Goal: Find specific page/section: Find specific page/section

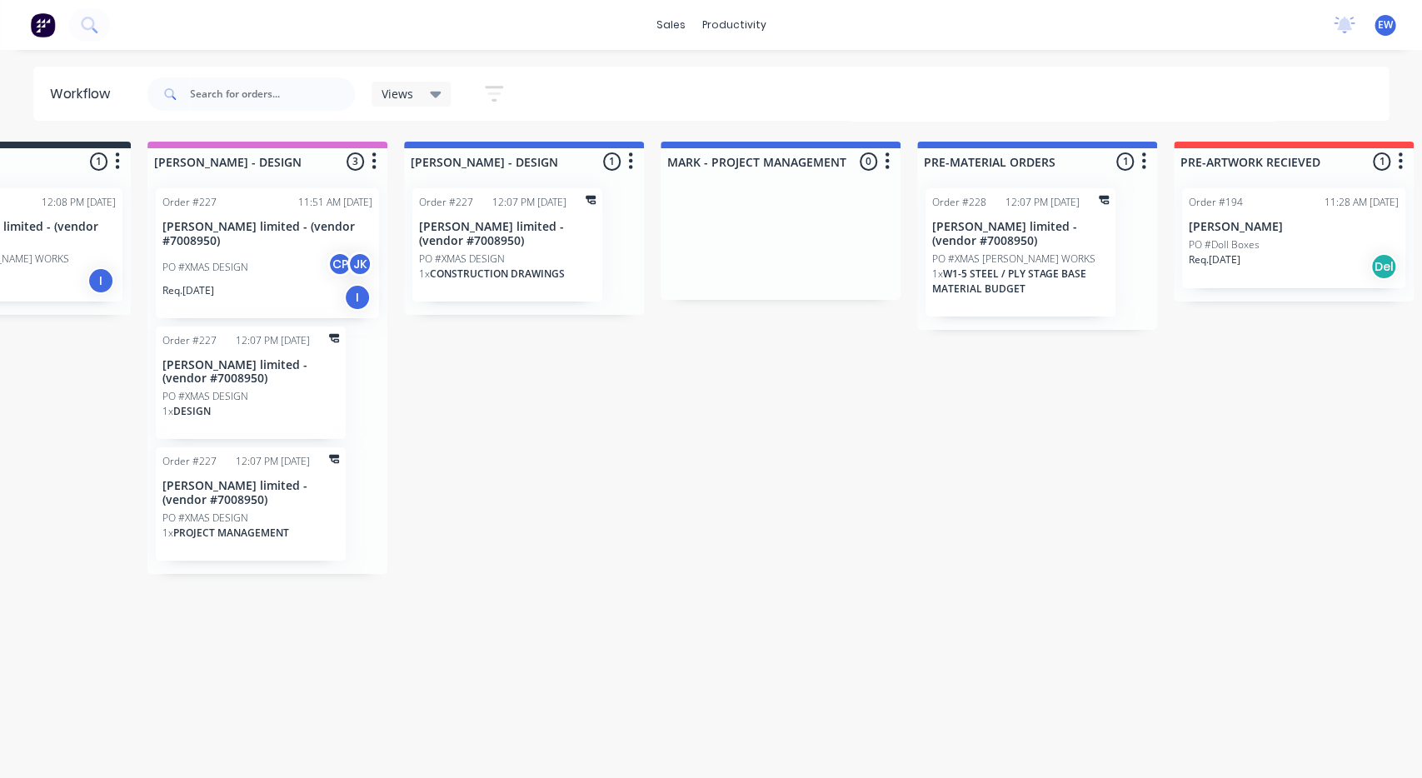
drag, startPoint x: 780, startPoint y: 499, endPoint x: 840, endPoint y: 513, distance: 61.6
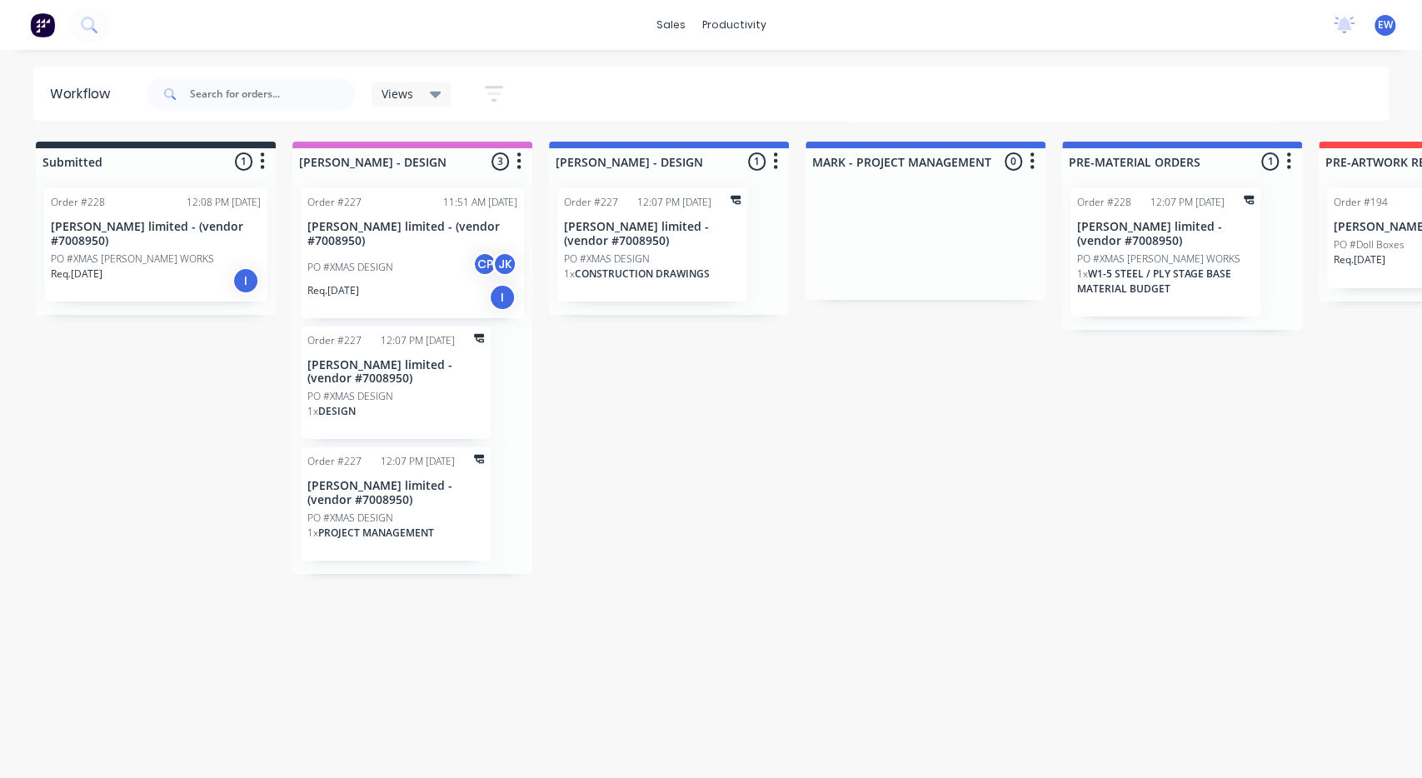
drag, startPoint x: 820, startPoint y: 492, endPoint x: 608, endPoint y: 508, distance: 212.2
click at [44, 24] on img at bounding box center [42, 24] width 25 height 25
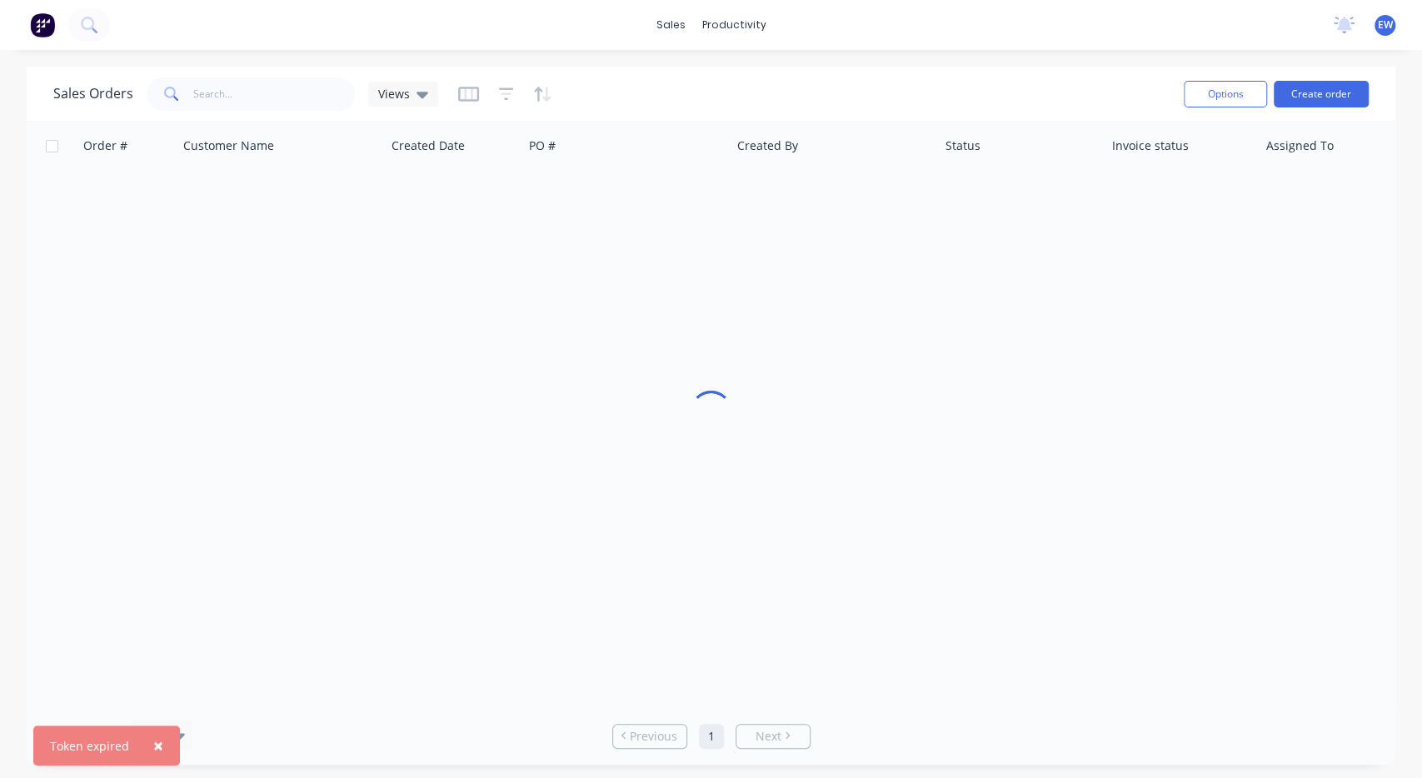
click at [730, 396] on div at bounding box center [711, 412] width 42 height 42
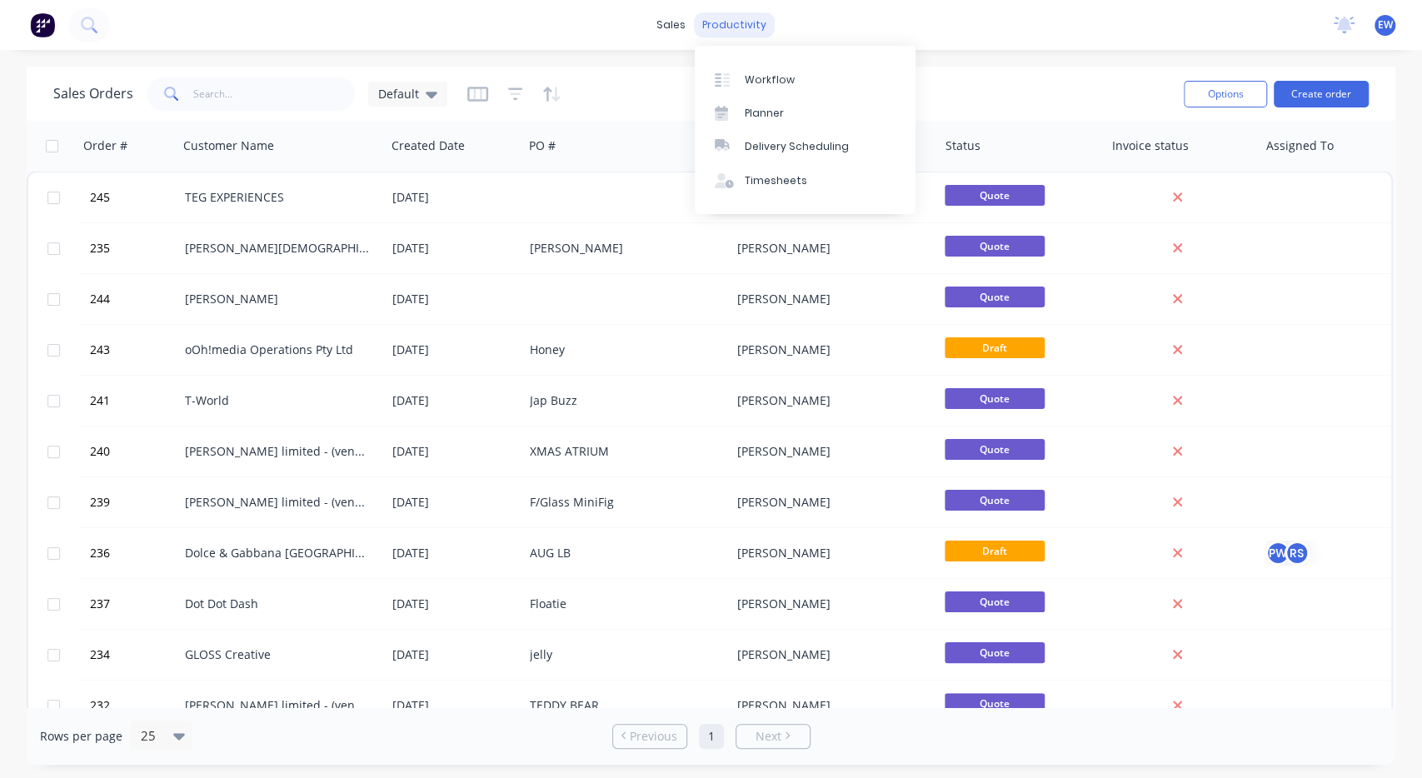
click at [730, 26] on div "productivity" at bounding box center [734, 24] width 81 height 25
click at [792, 71] on link "Workflow" at bounding box center [805, 78] width 221 height 33
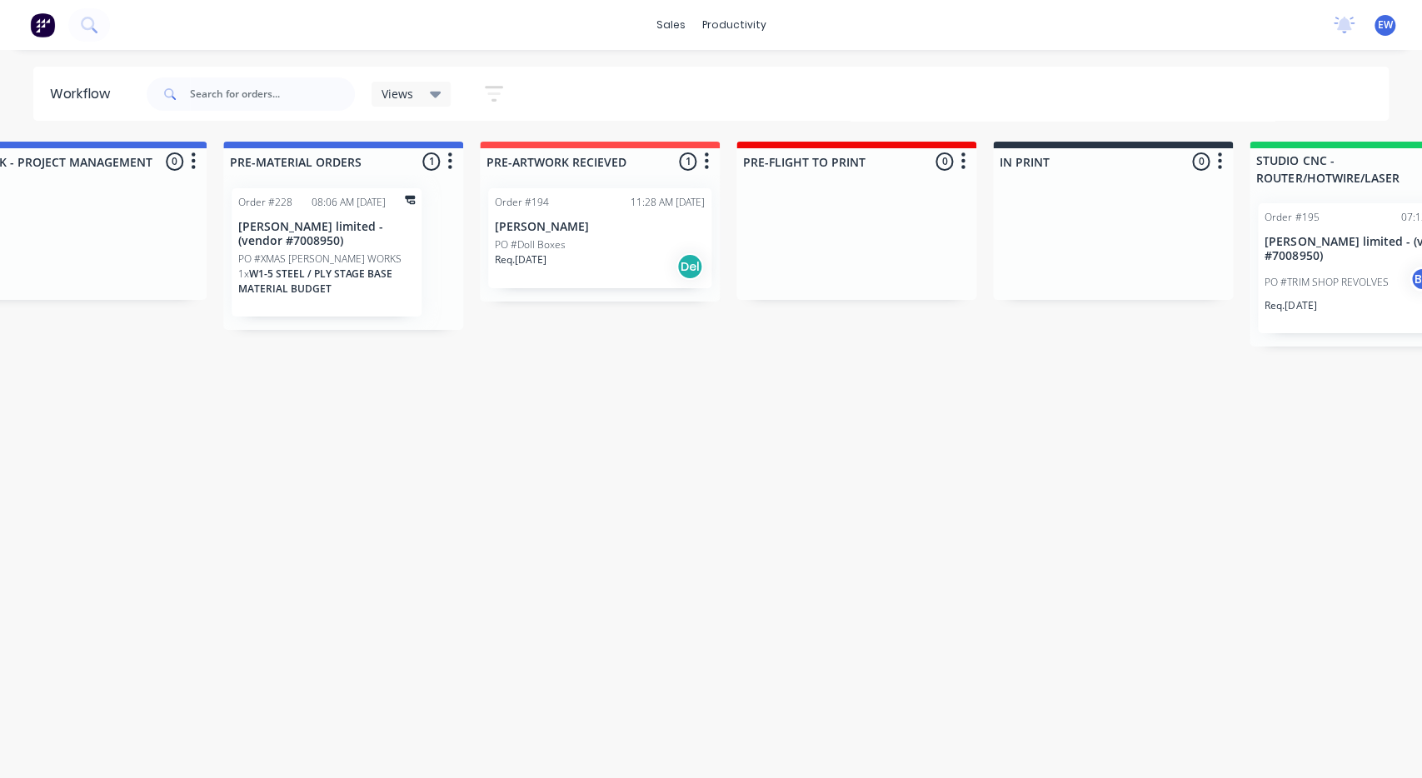
scroll to position [0, 847]
drag, startPoint x: 630, startPoint y: 492, endPoint x: 642, endPoint y: 504, distance: 17.1
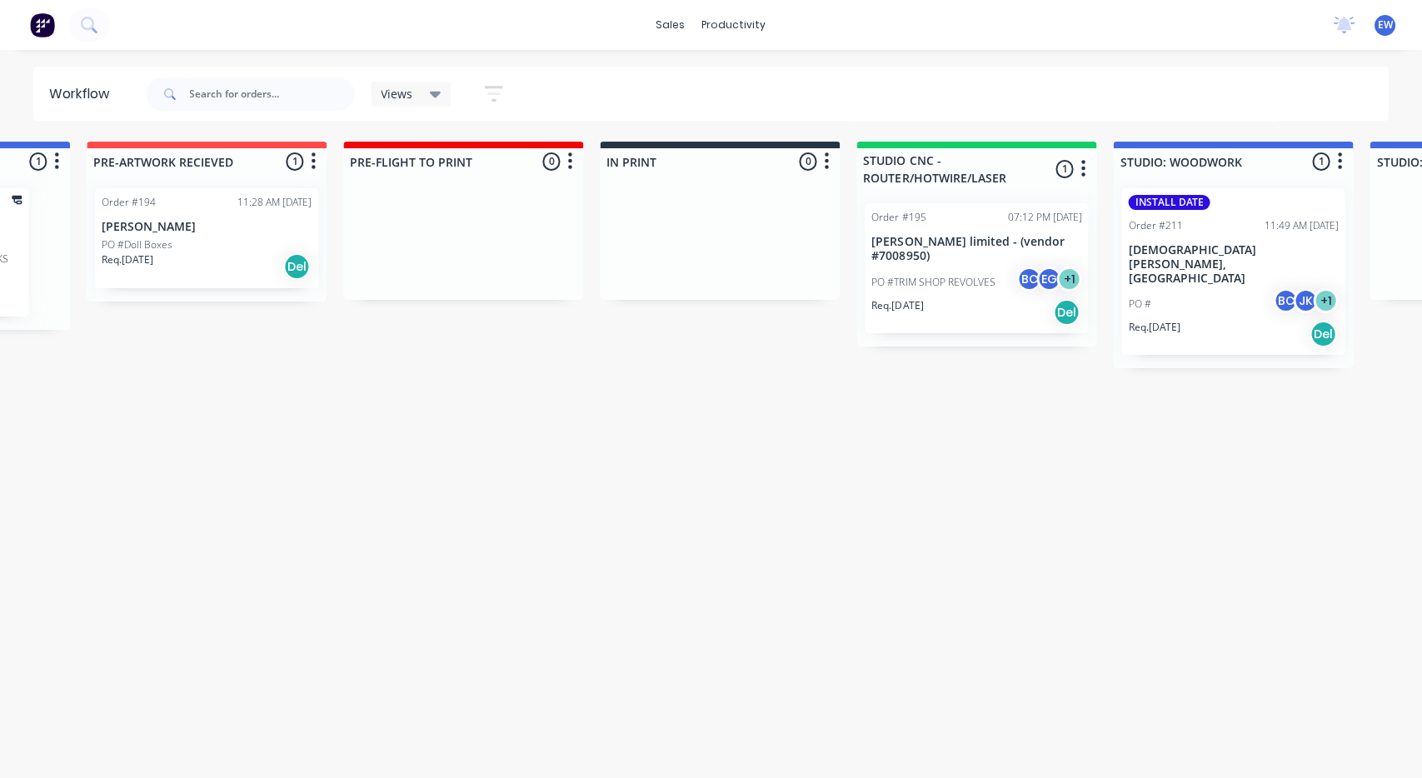
drag, startPoint x: 726, startPoint y: 427, endPoint x: 717, endPoint y: 491, distance: 64.8
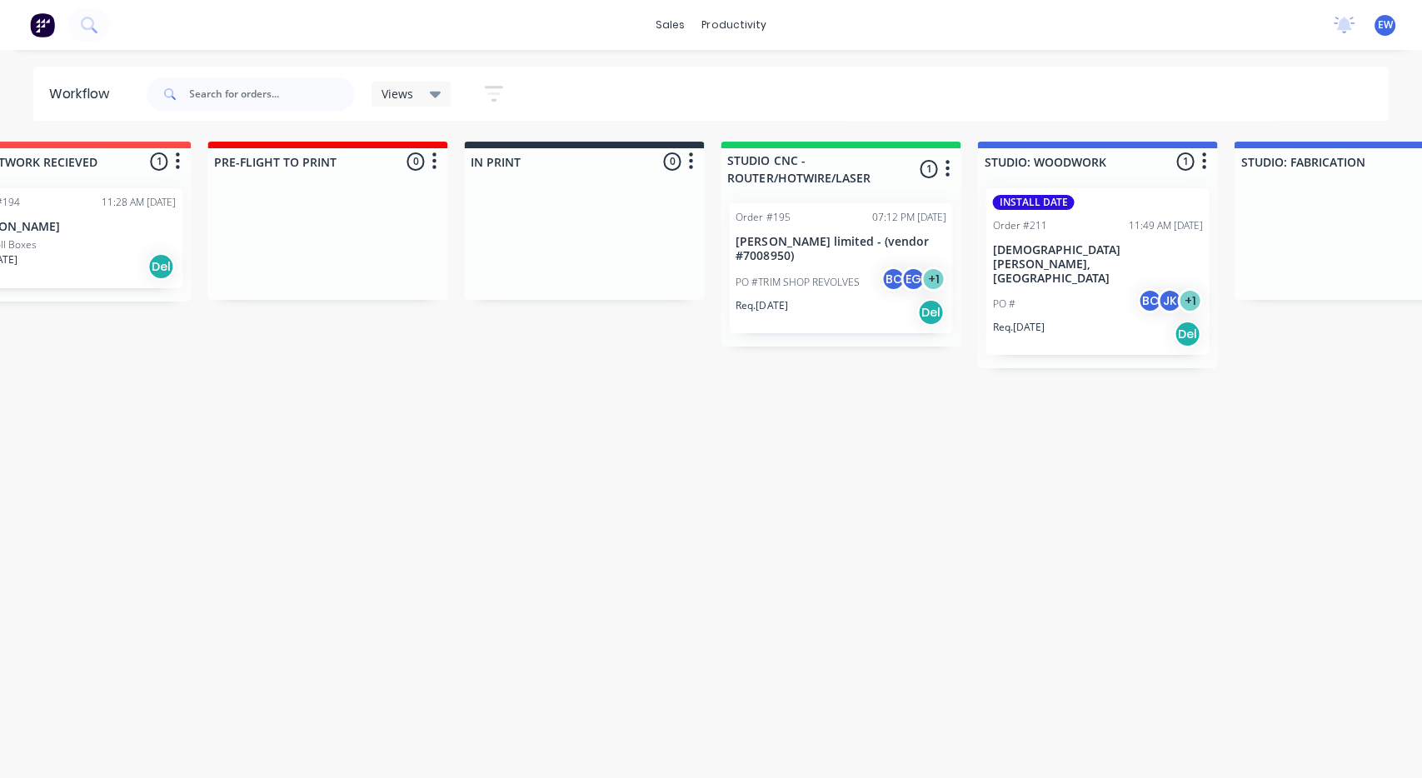
scroll to position [0, 1539]
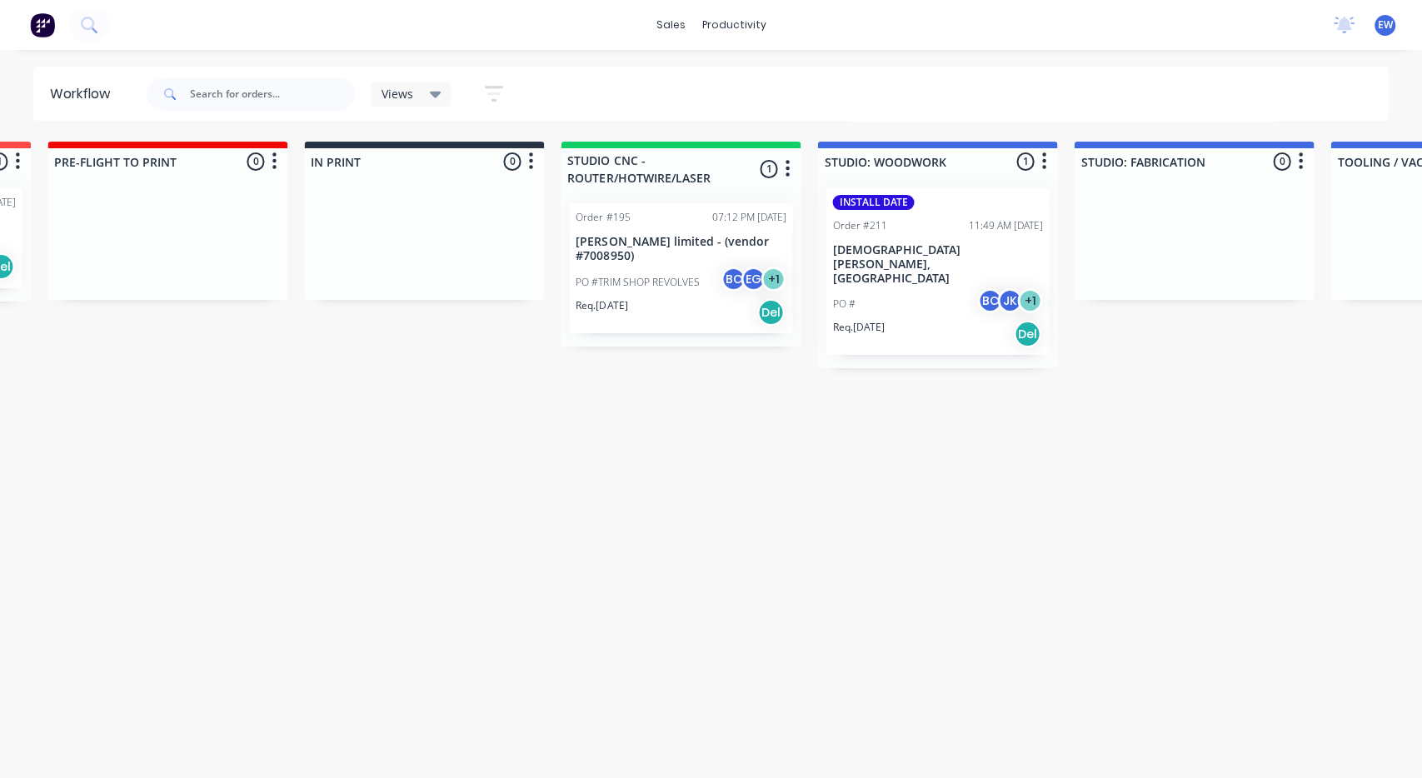
drag, startPoint x: 847, startPoint y: 429, endPoint x: 859, endPoint y: 426, distance: 12.1
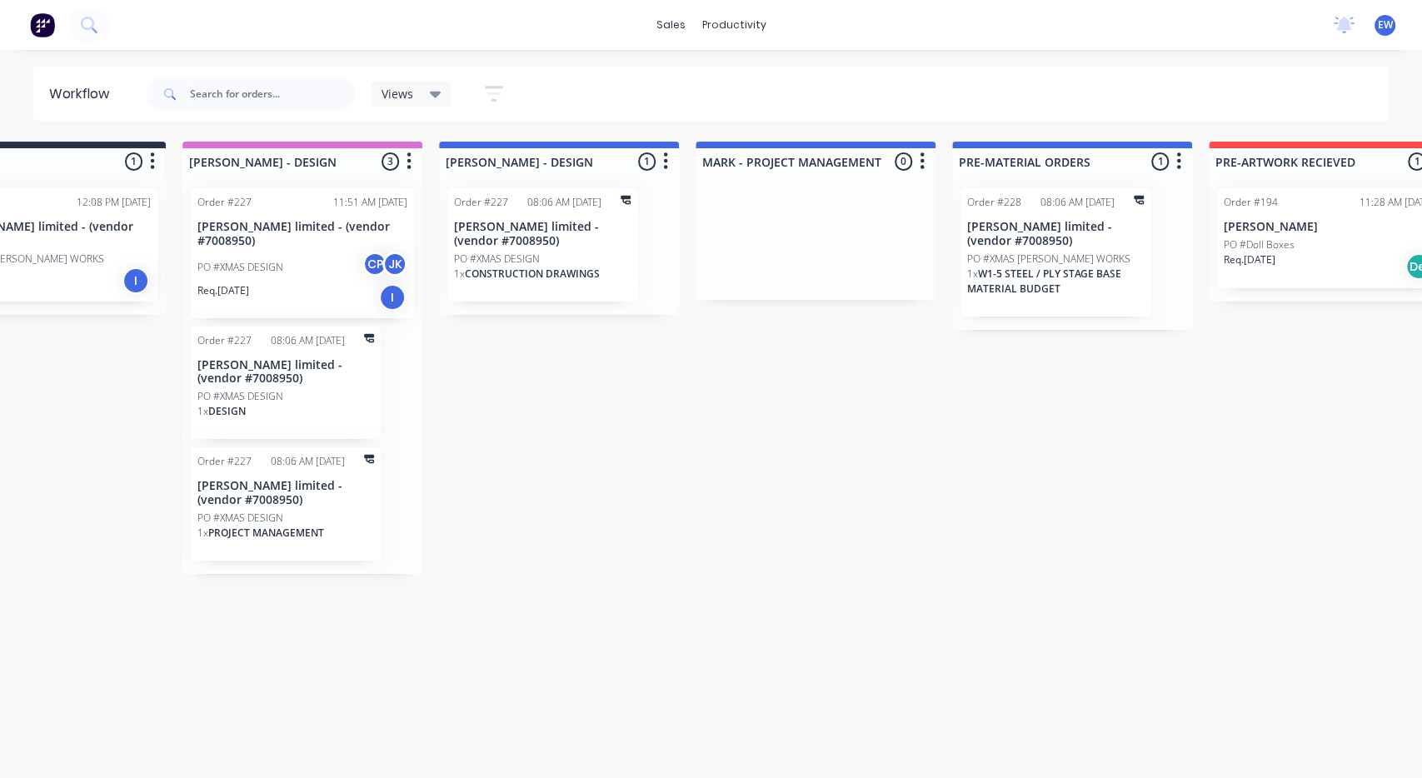
scroll to position [0, 0]
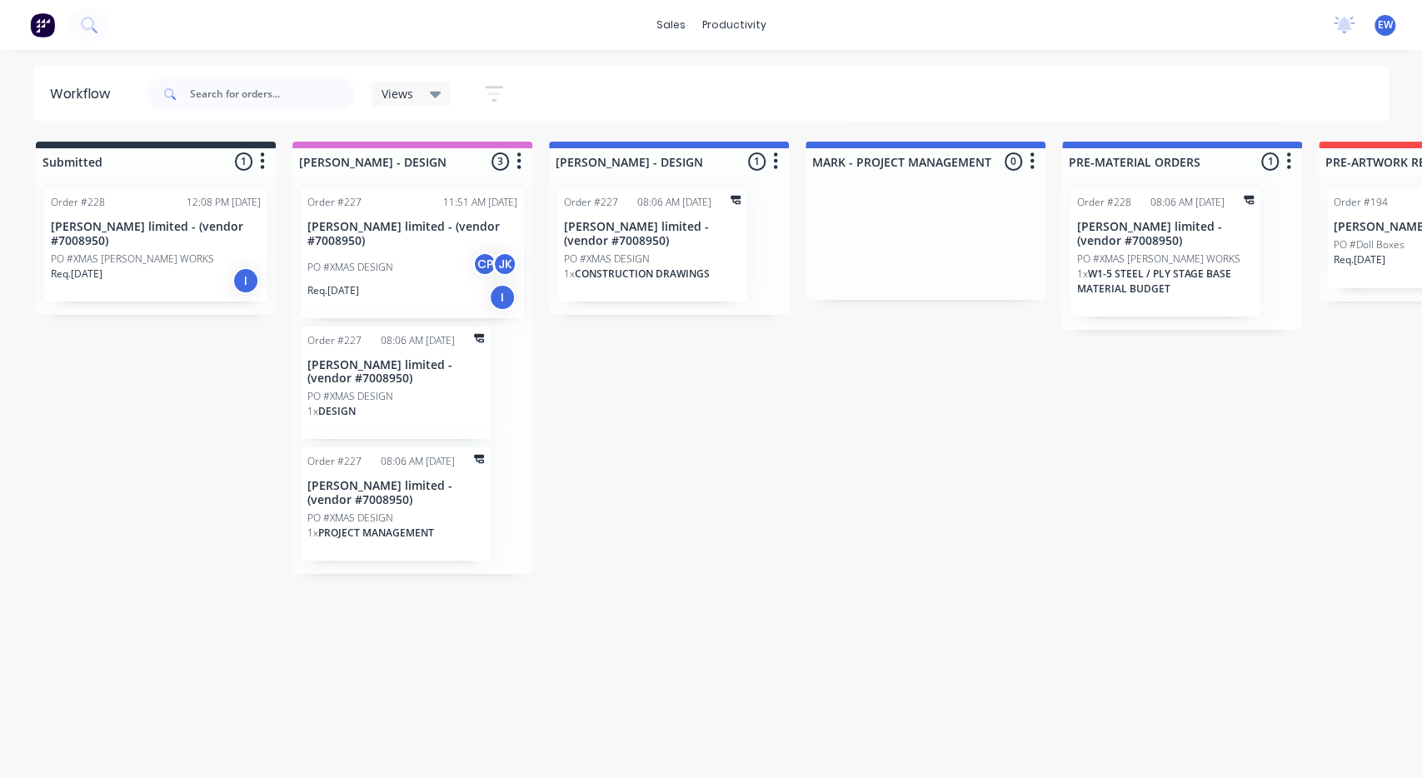
drag, startPoint x: 631, startPoint y: 416, endPoint x: 562, endPoint y: 424, distance: 68.8
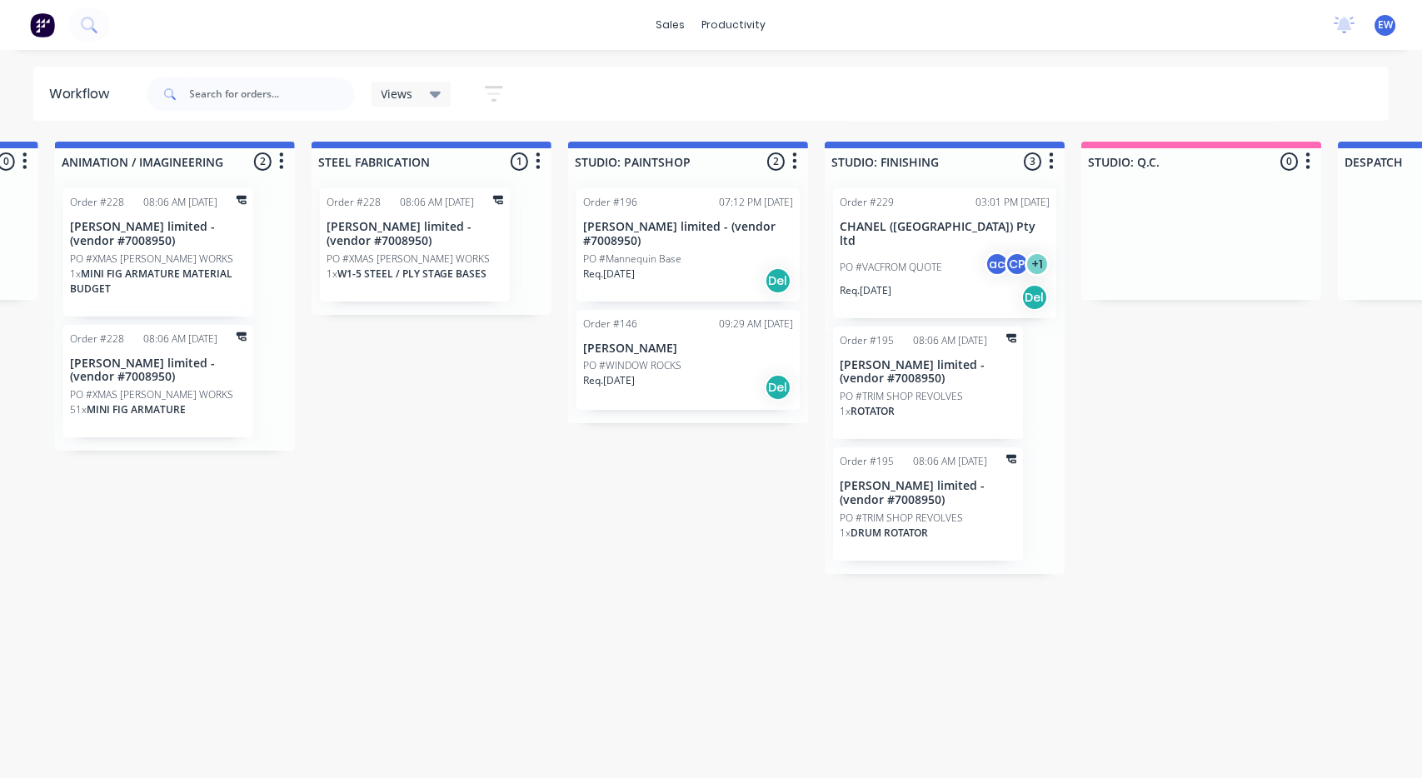
drag, startPoint x: 844, startPoint y: 416, endPoint x: 885, endPoint y: 417, distance: 40.8
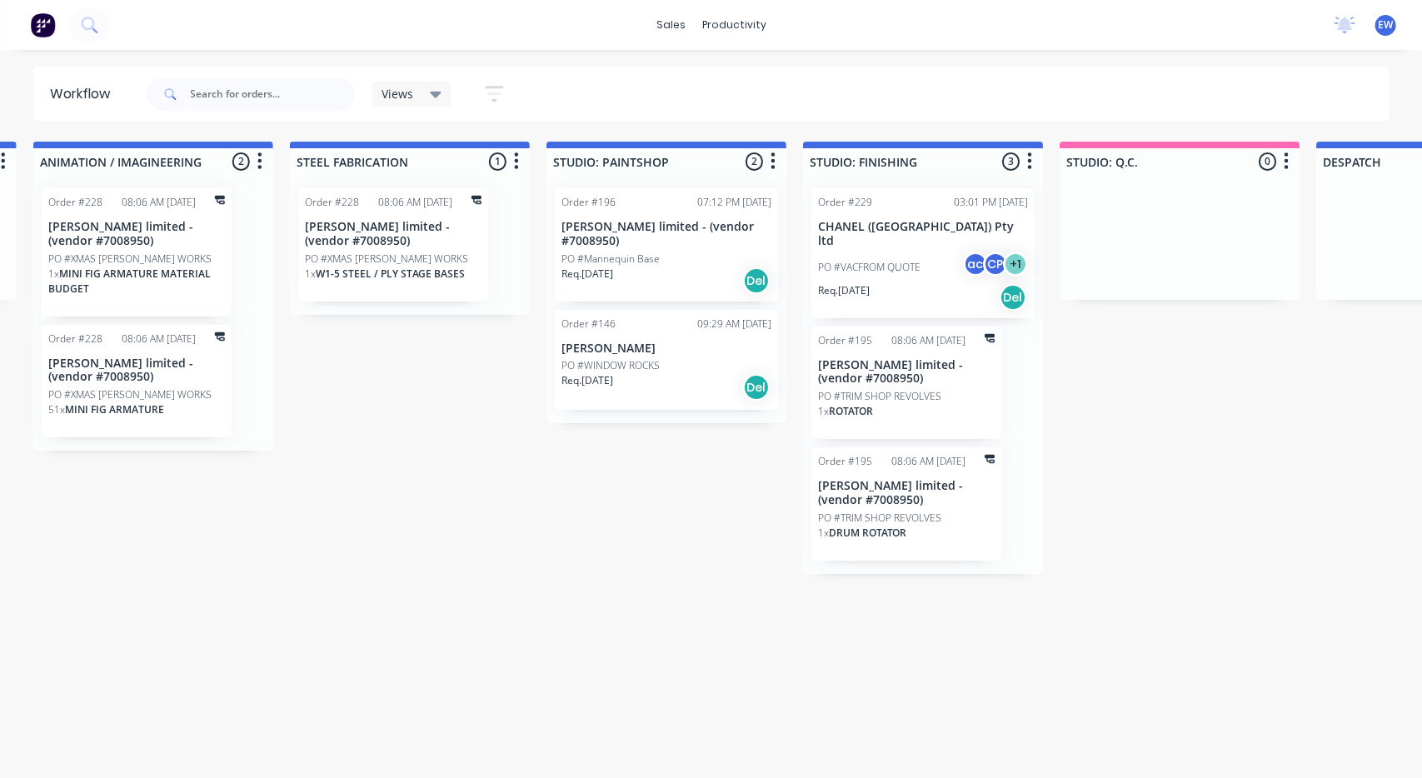
click at [910, 227] on p "CHANEL ([GEOGRAPHIC_DATA]) Pty ltd" at bounding box center [922, 234] width 210 height 28
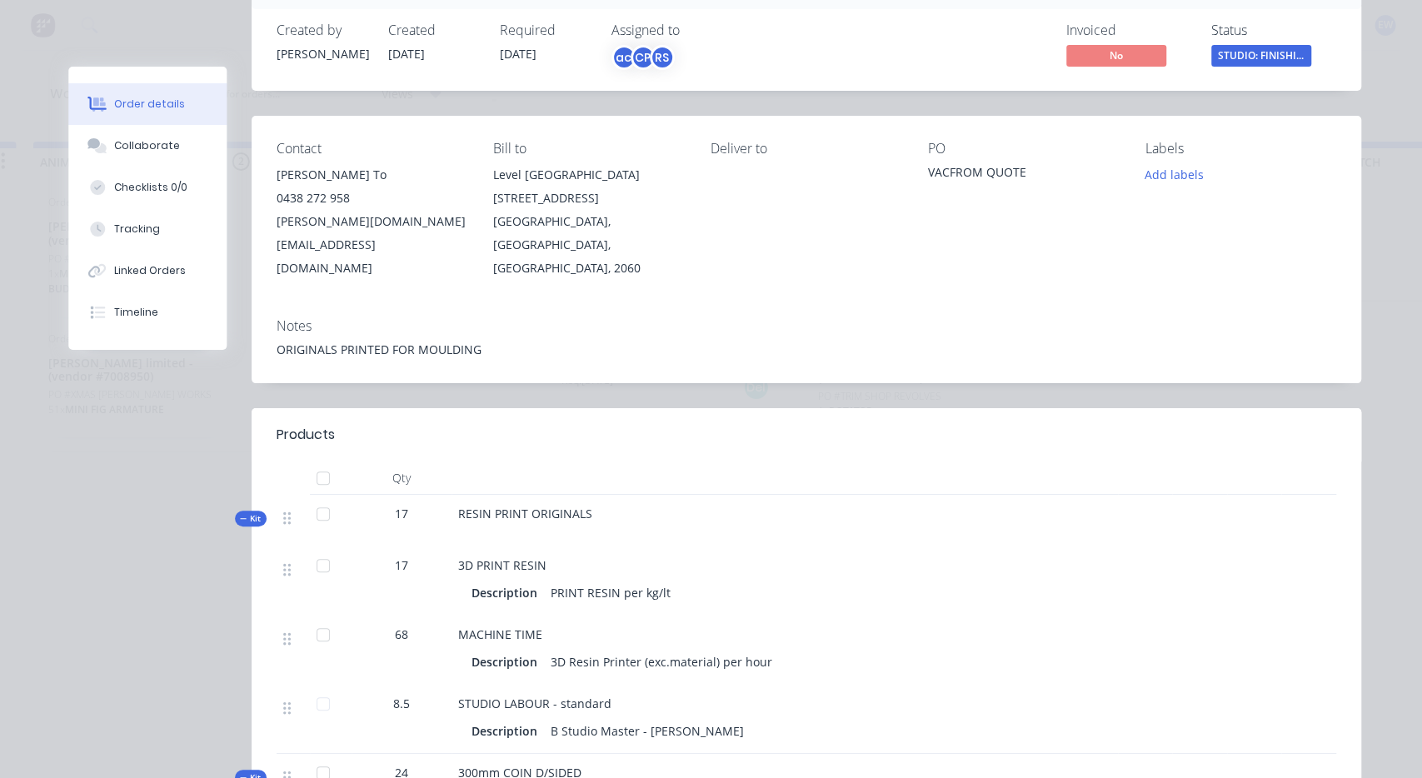
scroll to position [0, 0]
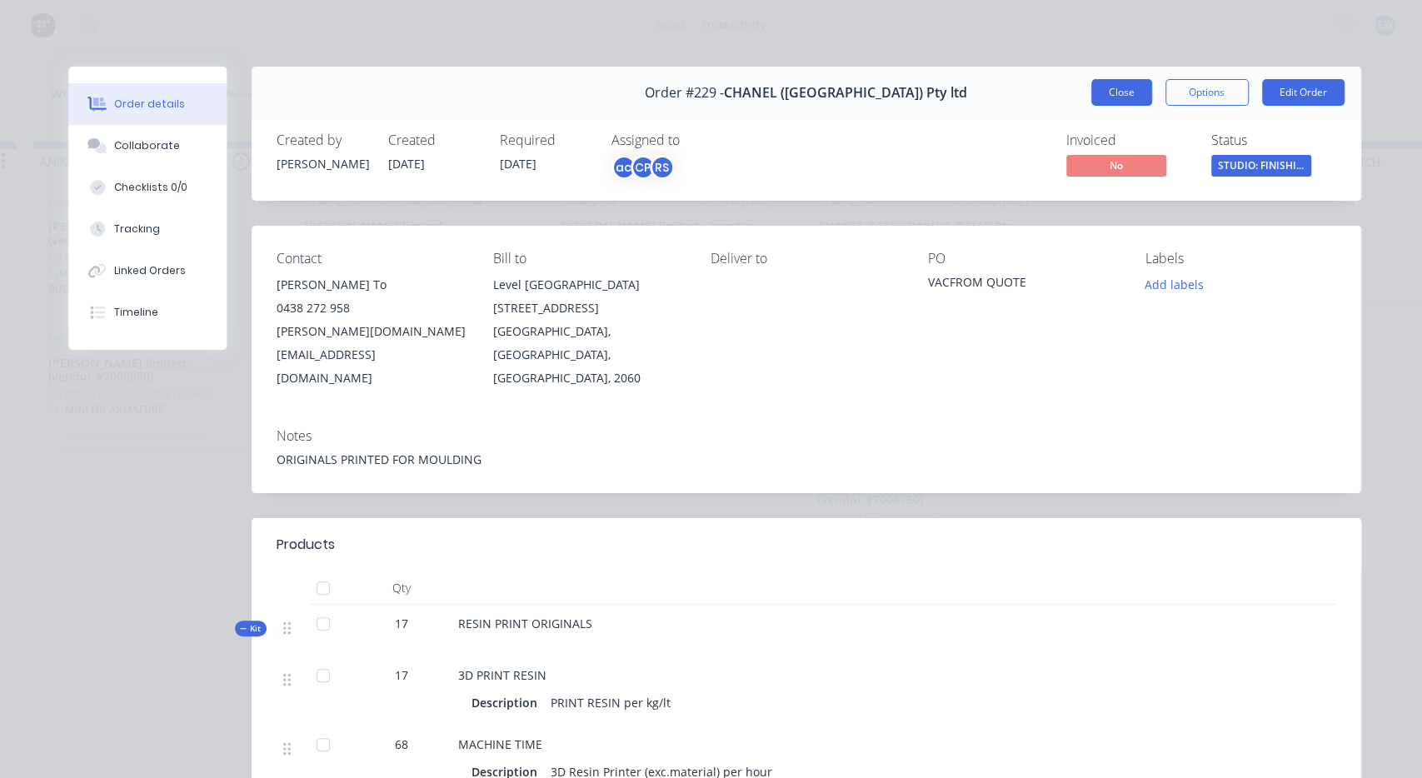
click at [1125, 104] on button "Close" at bounding box center [1121, 92] width 61 height 27
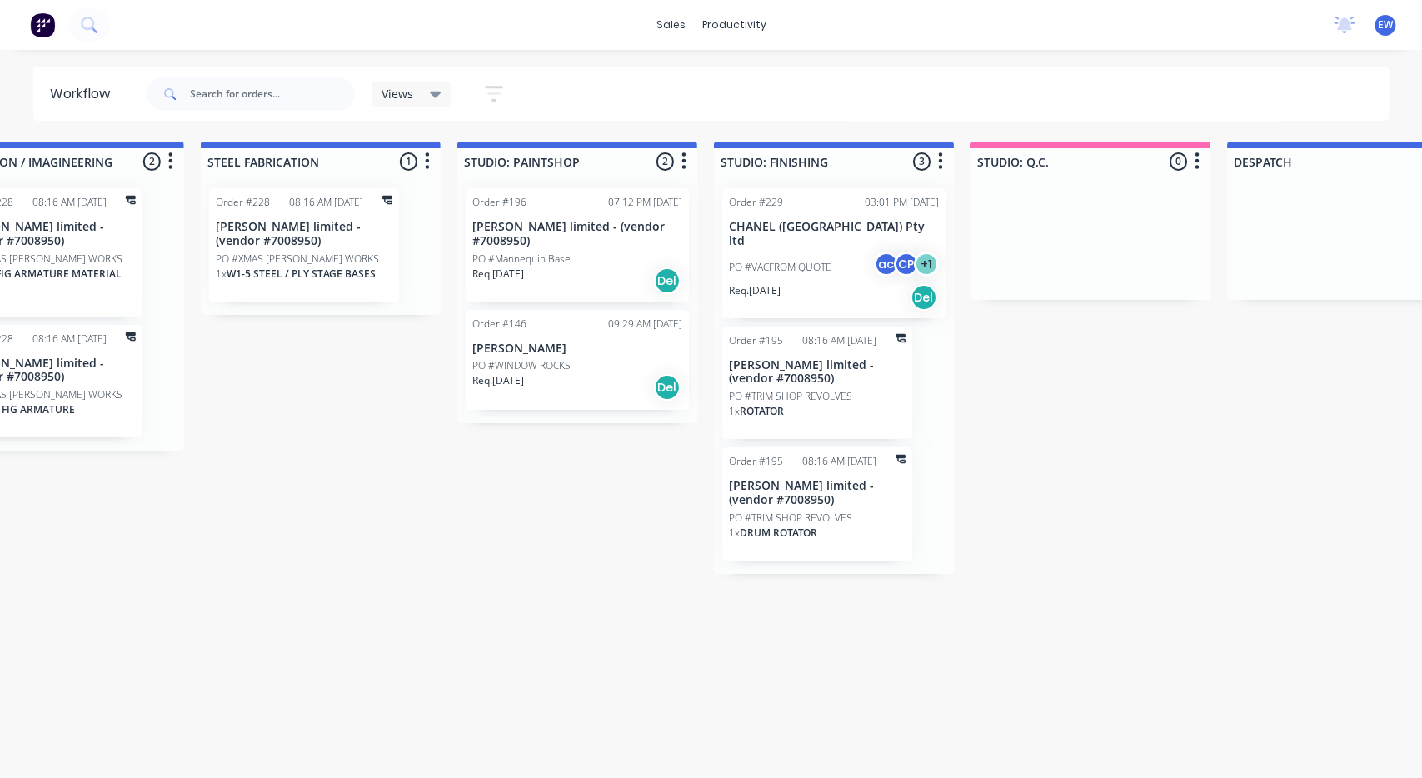
scroll to position [0, 3171]
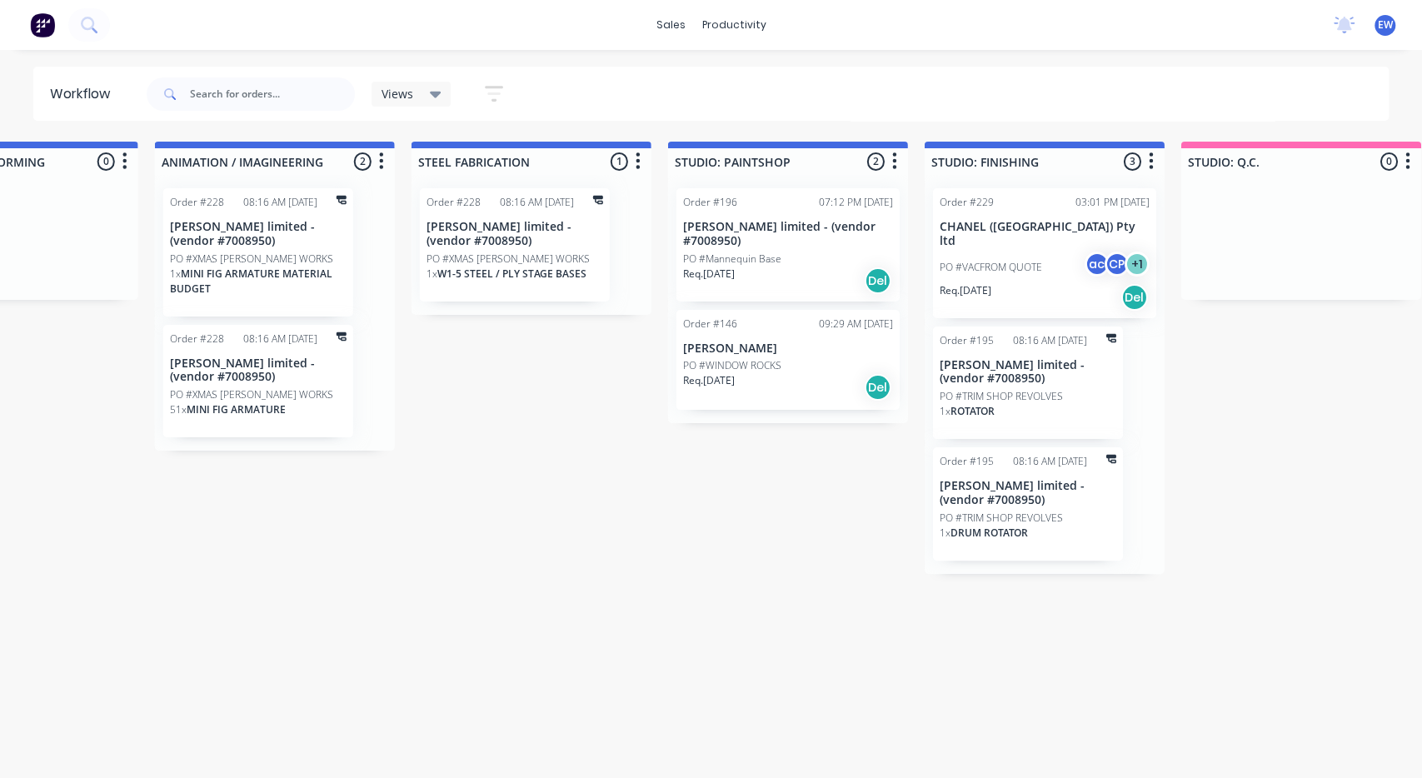
drag, startPoint x: 646, startPoint y: 558, endPoint x: 611, endPoint y: 566, distance: 35.0
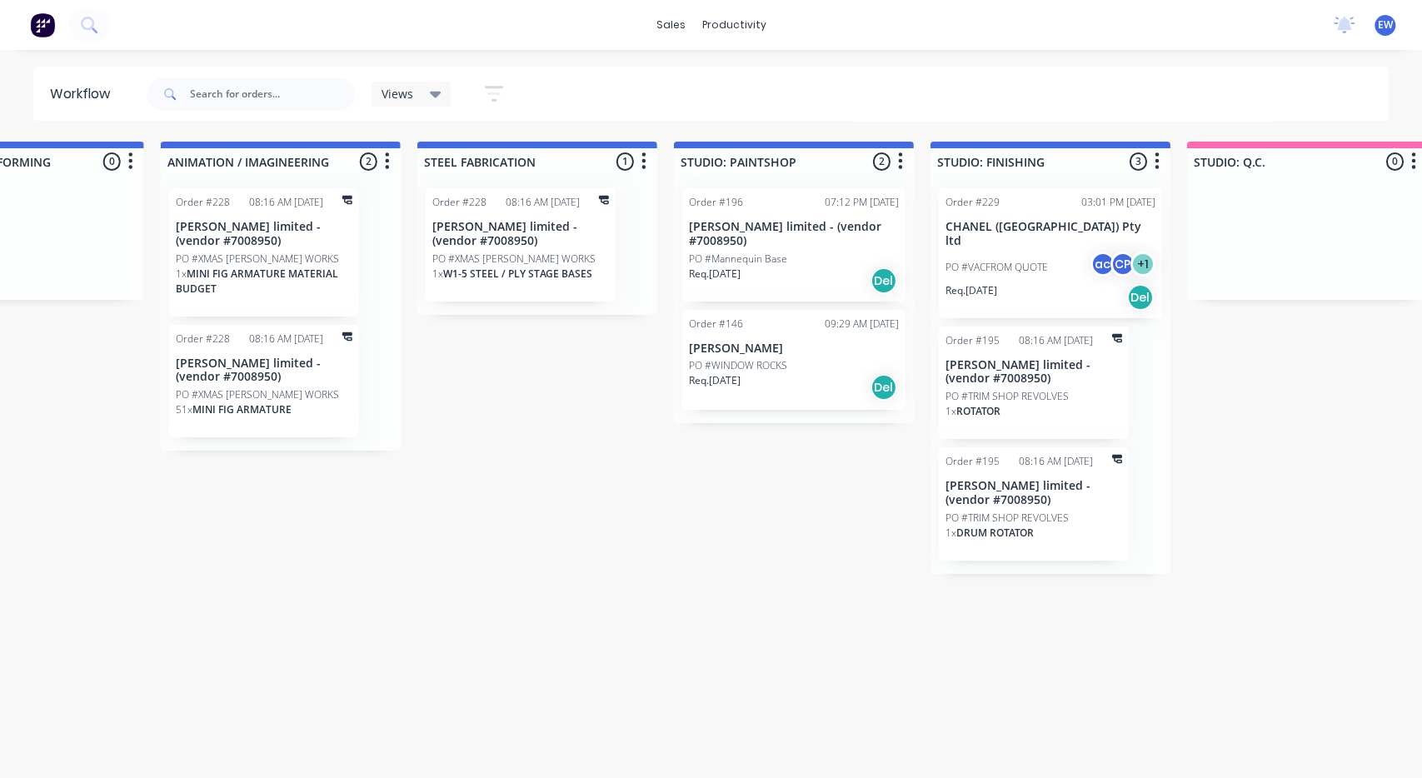
click at [431, 91] on icon at bounding box center [436, 94] width 12 height 18
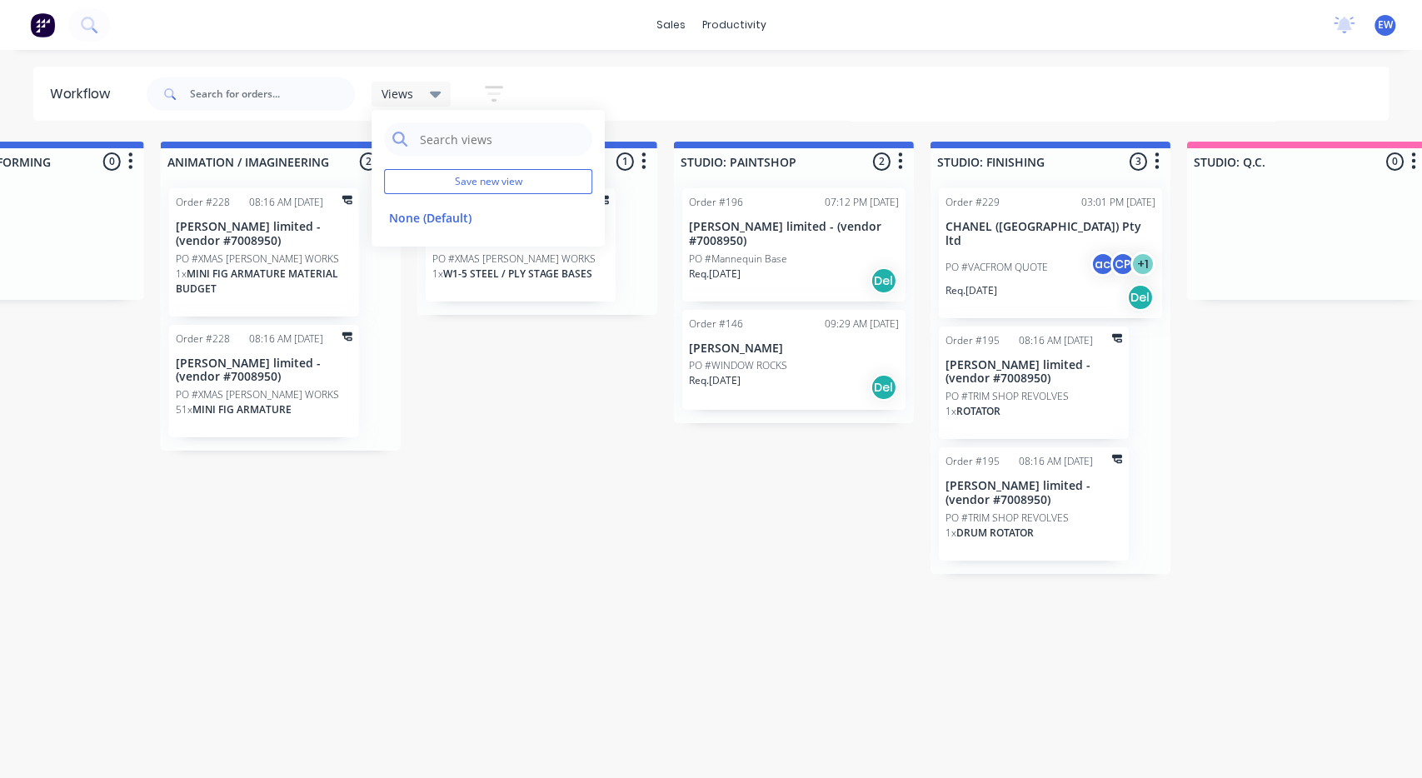
click at [507, 95] on button "button" at bounding box center [493, 93] width 53 height 32
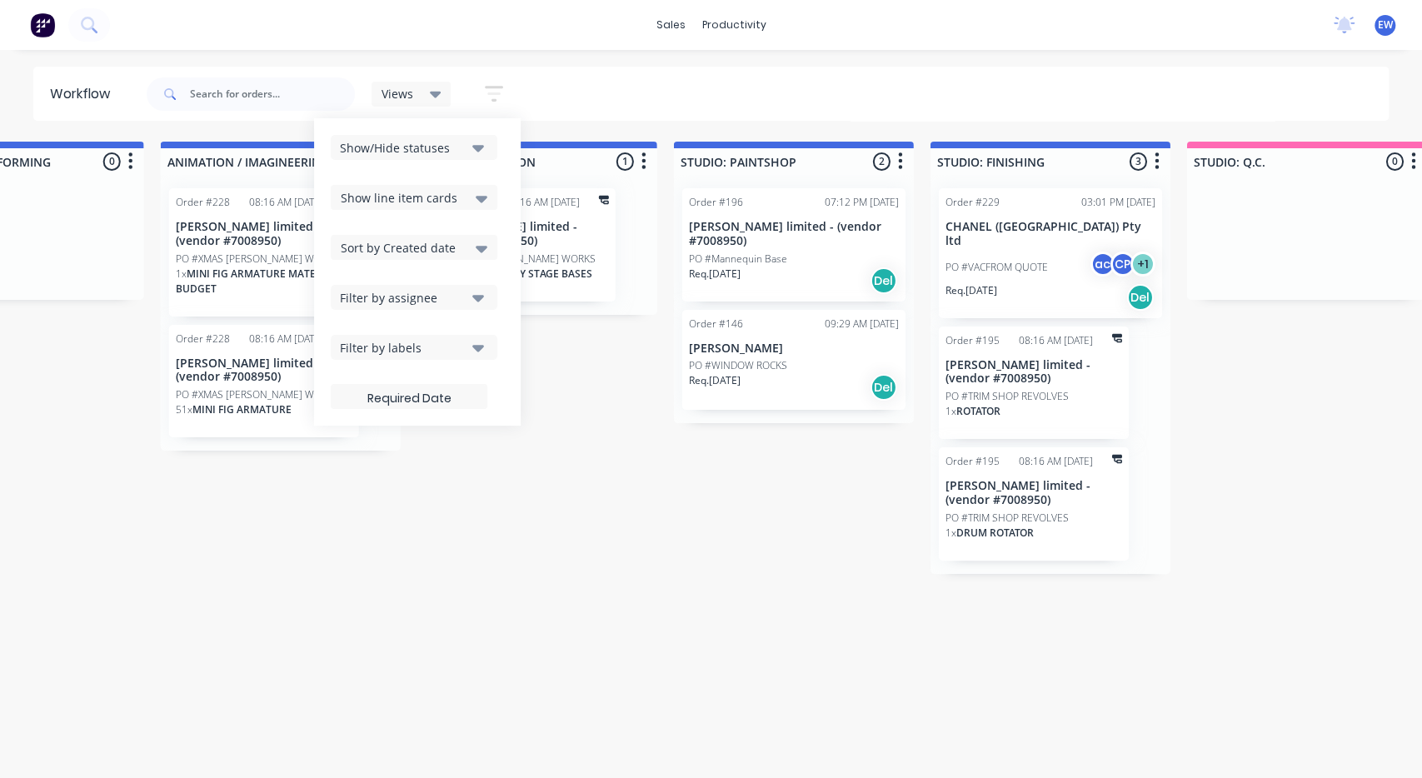
click at [440, 301] on div "Filter by assignee" at bounding box center [403, 297] width 126 height 17
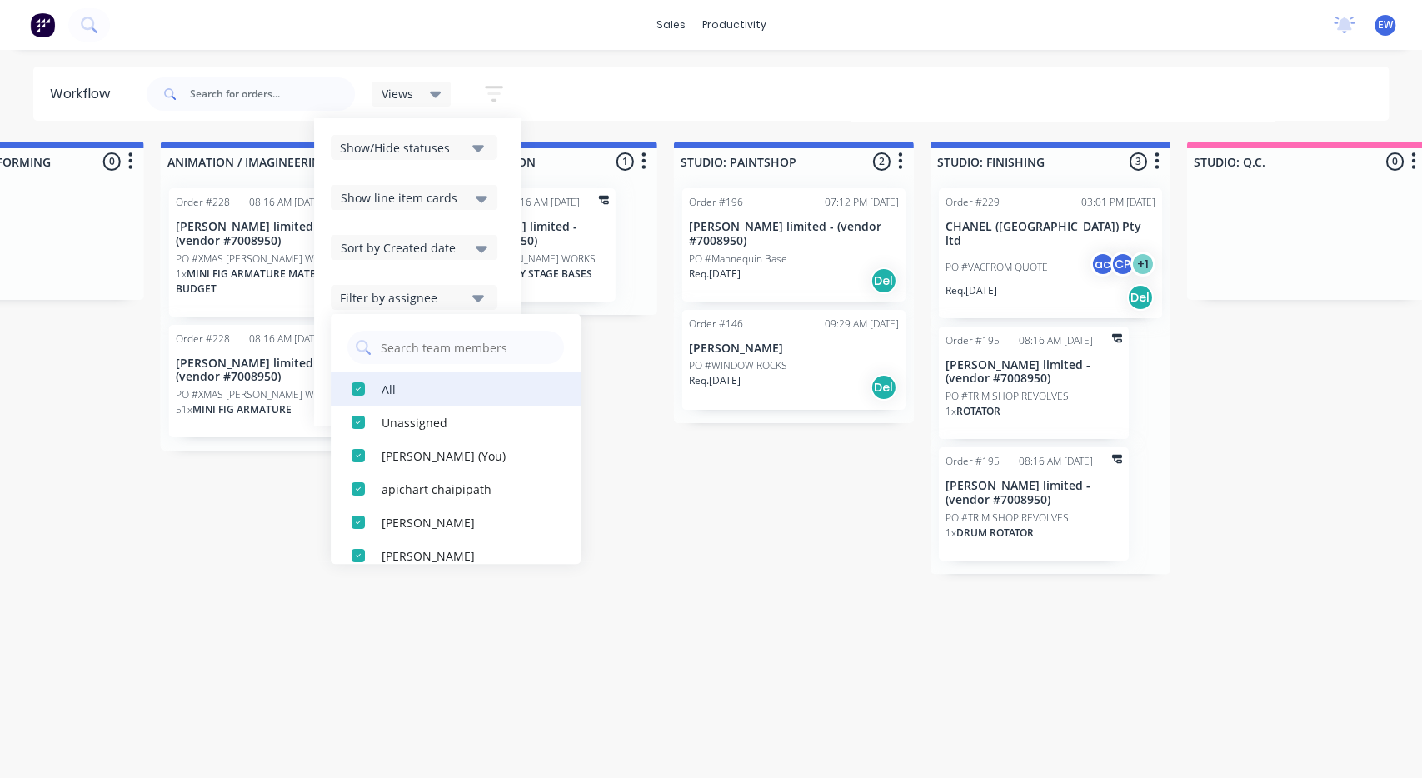
click at [362, 386] on div "button" at bounding box center [358, 388] width 33 height 33
click at [676, 482] on div "Submitted 1 Sort By Created date Required date Order number Customer name Most …" at bounding box center [114, 358] width 6160 height 432
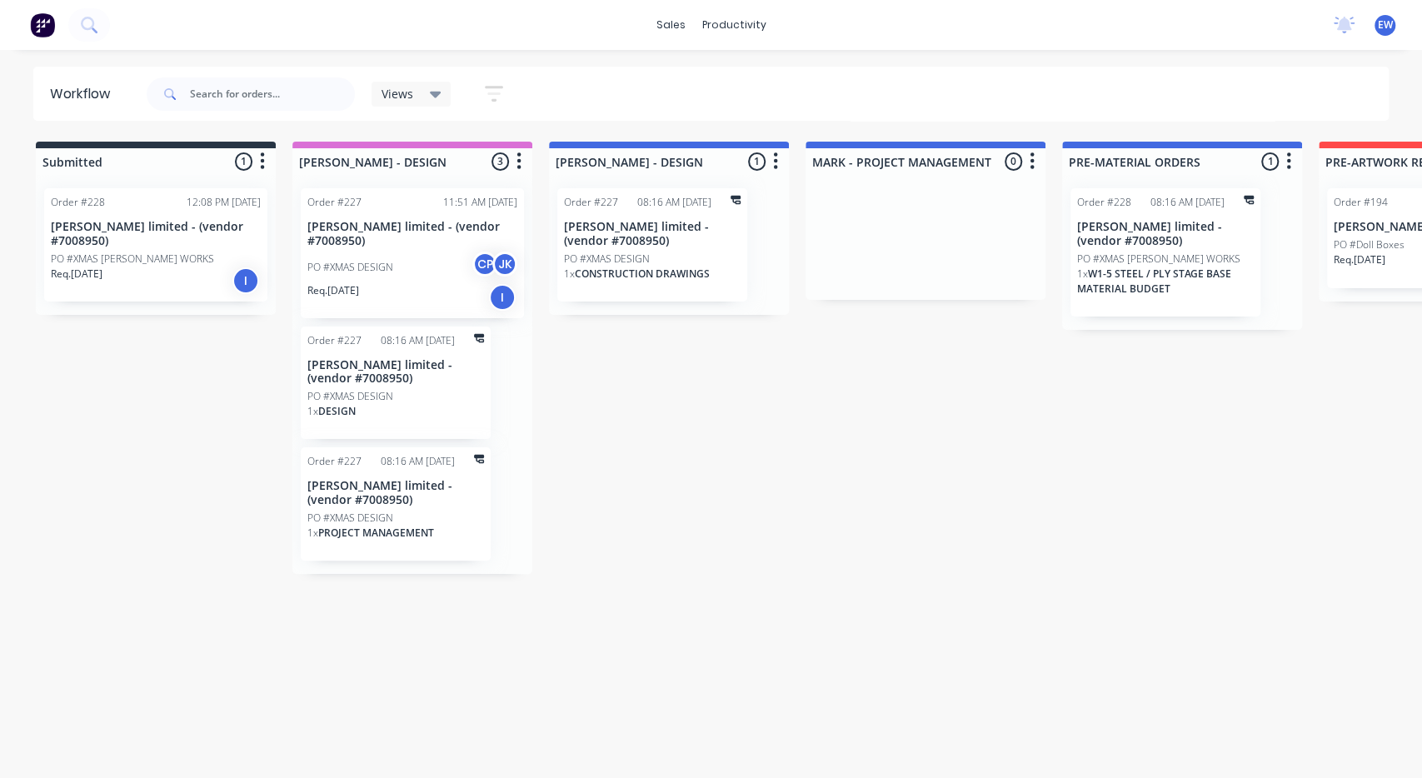
click at [501, 91] on icon "button" at bounding box center [494, 93] width 18 height 21
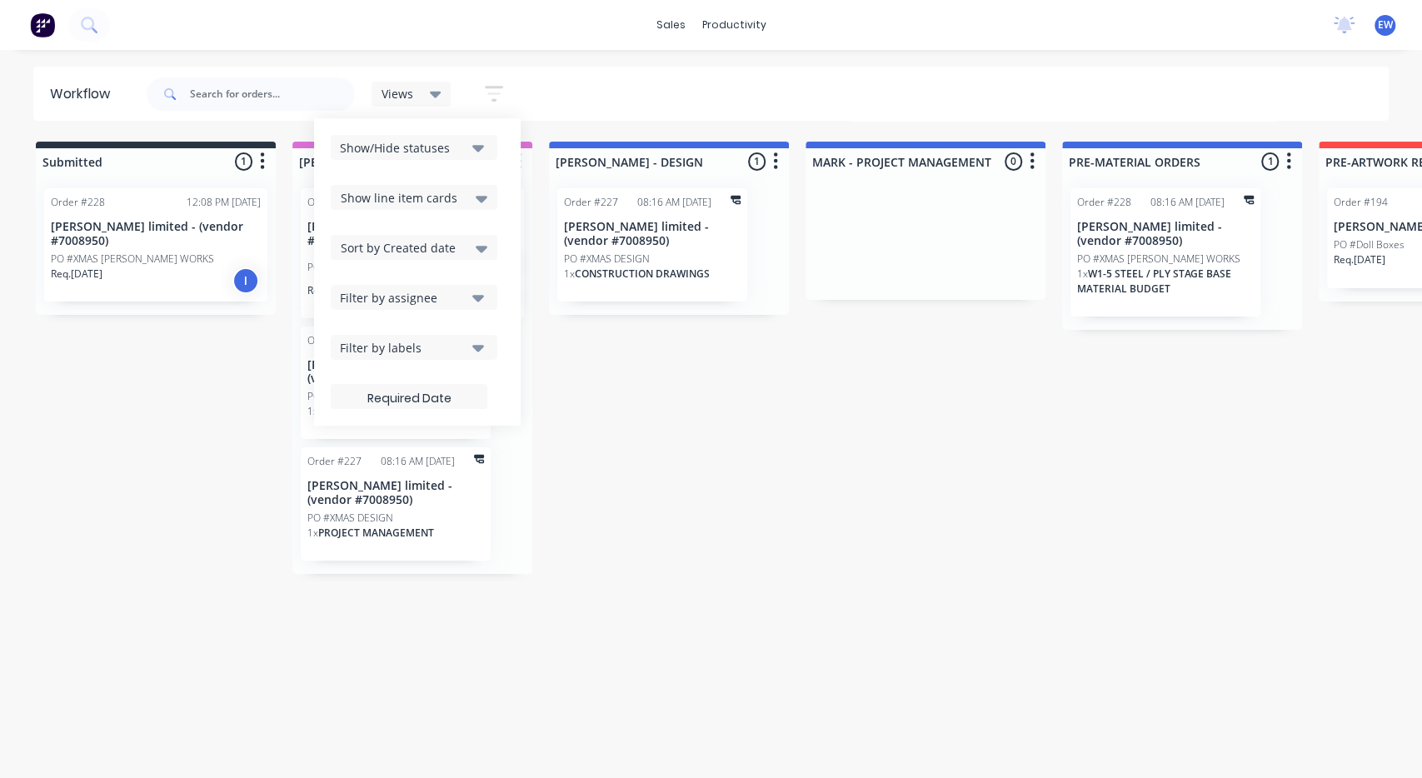
click at [421, 308] on button "Filter by assignee" at bounding box center [414, 297] width 167 height 25
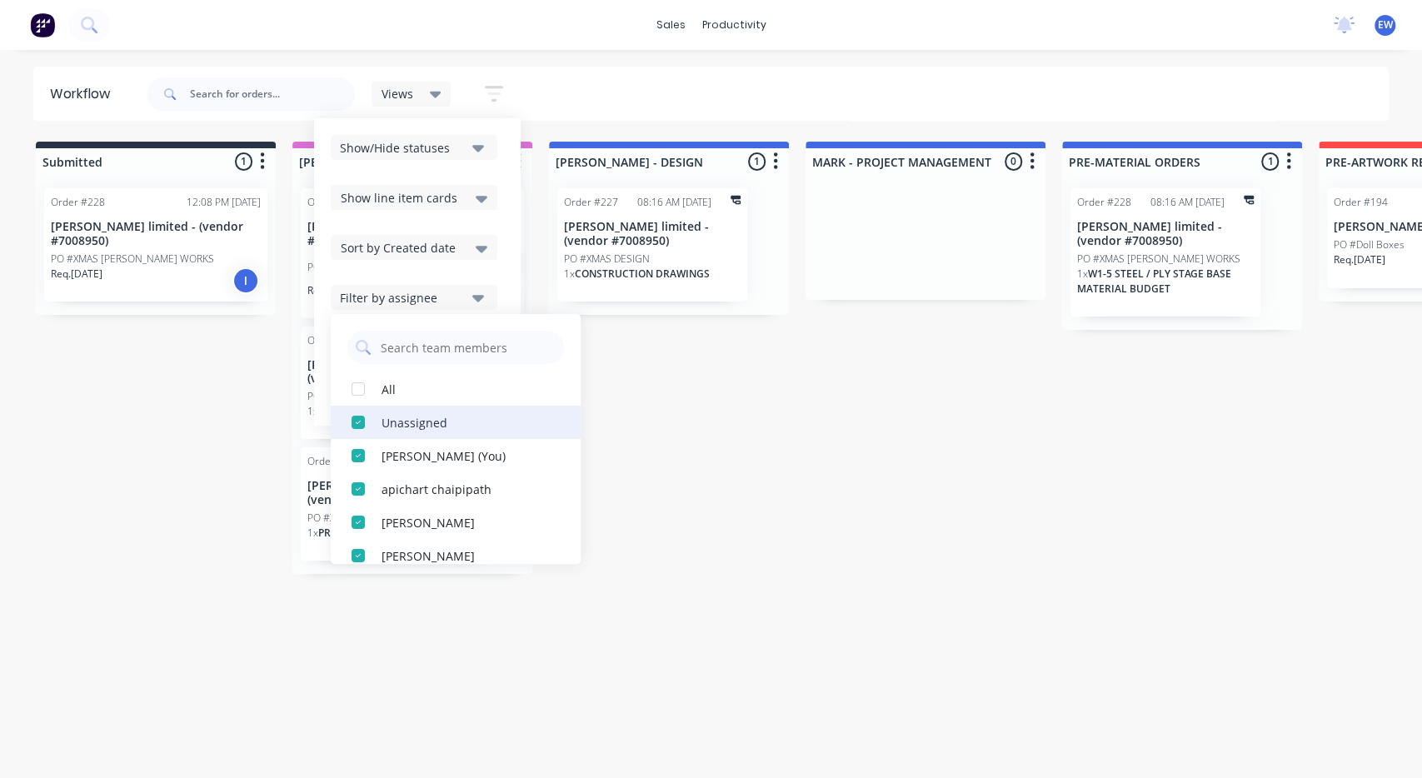
click at [355, 423] on div "button" at bounding box center [358, 422] width 33 height 33
click at [356, 459] on div "button" at bounding box center [358, 455] width 33 height 33
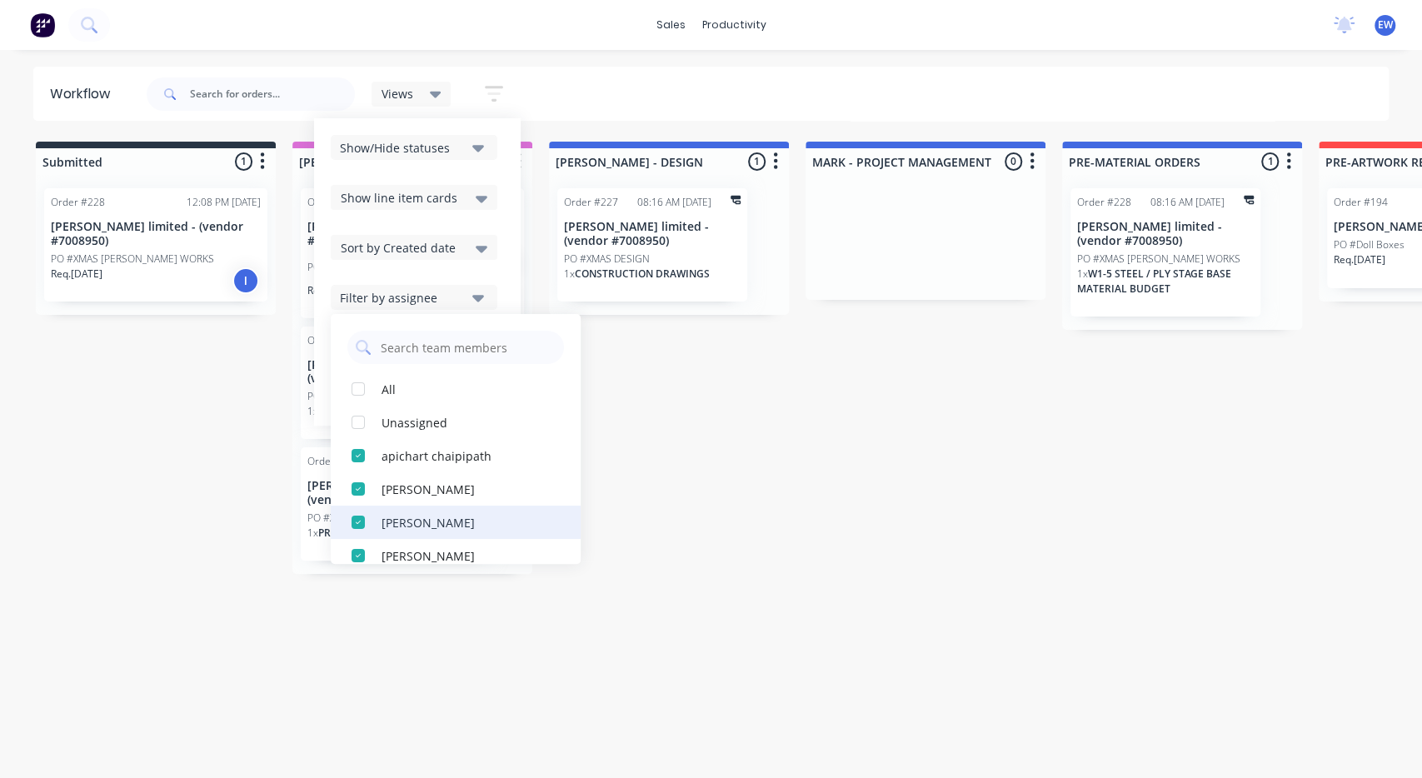
drag, startPoint x: 357, startPoint y: 482, endPoint x: 360, endPoint y: 494, distance: 11.9
click at [357, 484] on div "button" at bounding box center [358, 488] width 33 height 33
click at [360, 506] on div "button" at bounding box center [358, 522] width 33 height 33
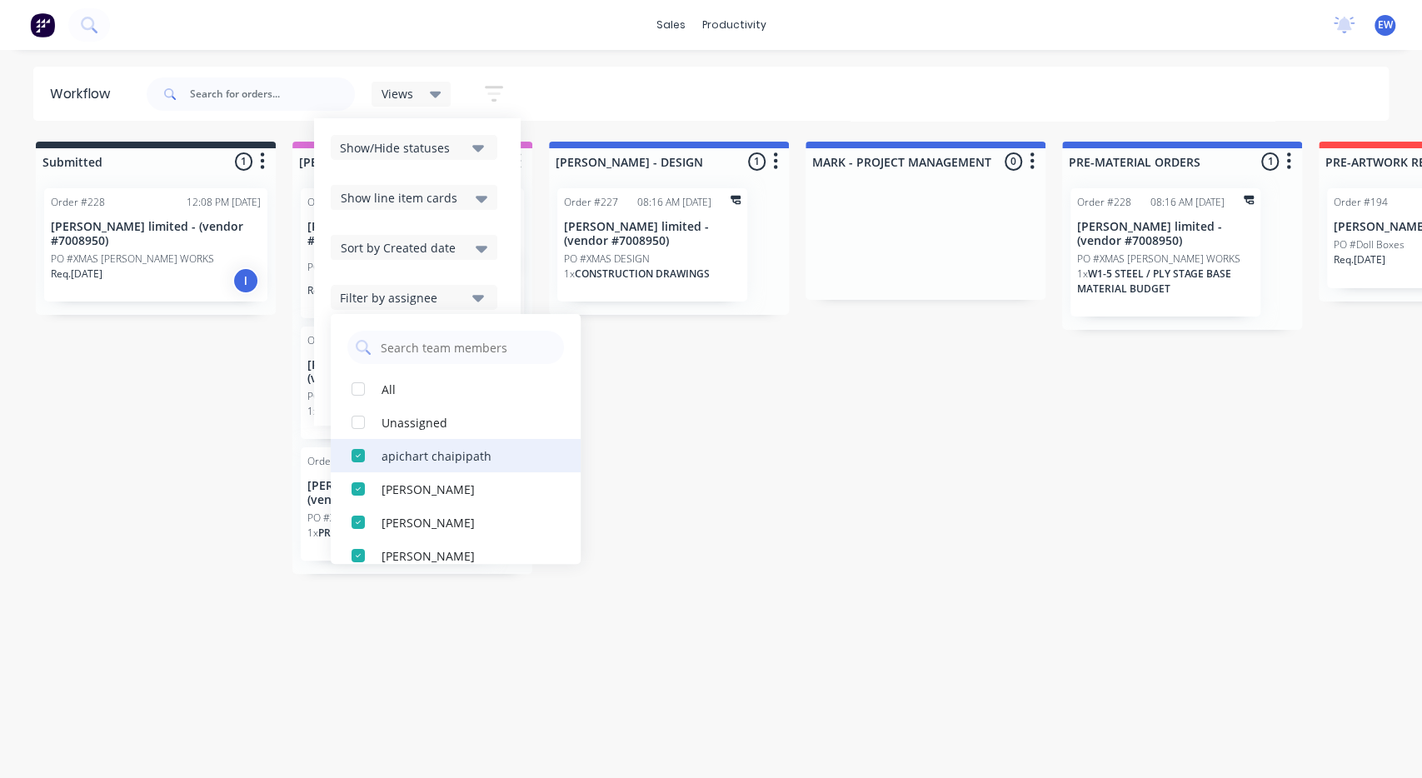
click at [361, 455] on div "button" at bounding box center [358, 455] width 33 height 33
click at [361, 472] on div "button" at bounding box center [358, 488] width 33 height 33
click at [361, 455] on div "button" at bounding box center [358, 455] width 33 height 33
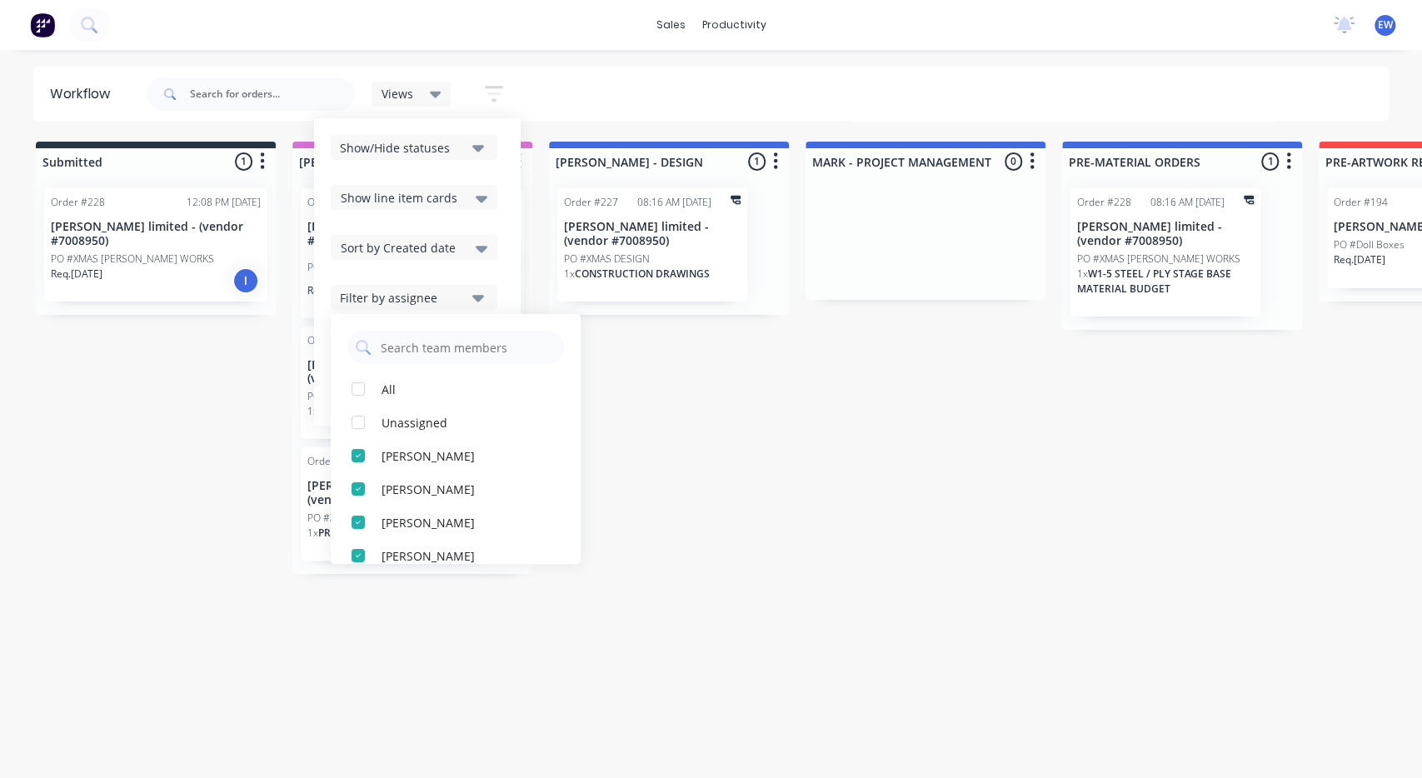
click at [361, 455] on div "button" at bounding box center [358, 455] width 33 height 33
click at [360, 472] on div "button" at bounding box center [358, 488] width 33 height 33
click at [359, 455] on div "button" at bounding box center [358, 455] width 33 height 33
click at [358, 472] on div "button" at bounding box center [358, 488] width 33 height 33
click at [358, 455] on div "button" at bounding box center [358, 455] width 33 height 33
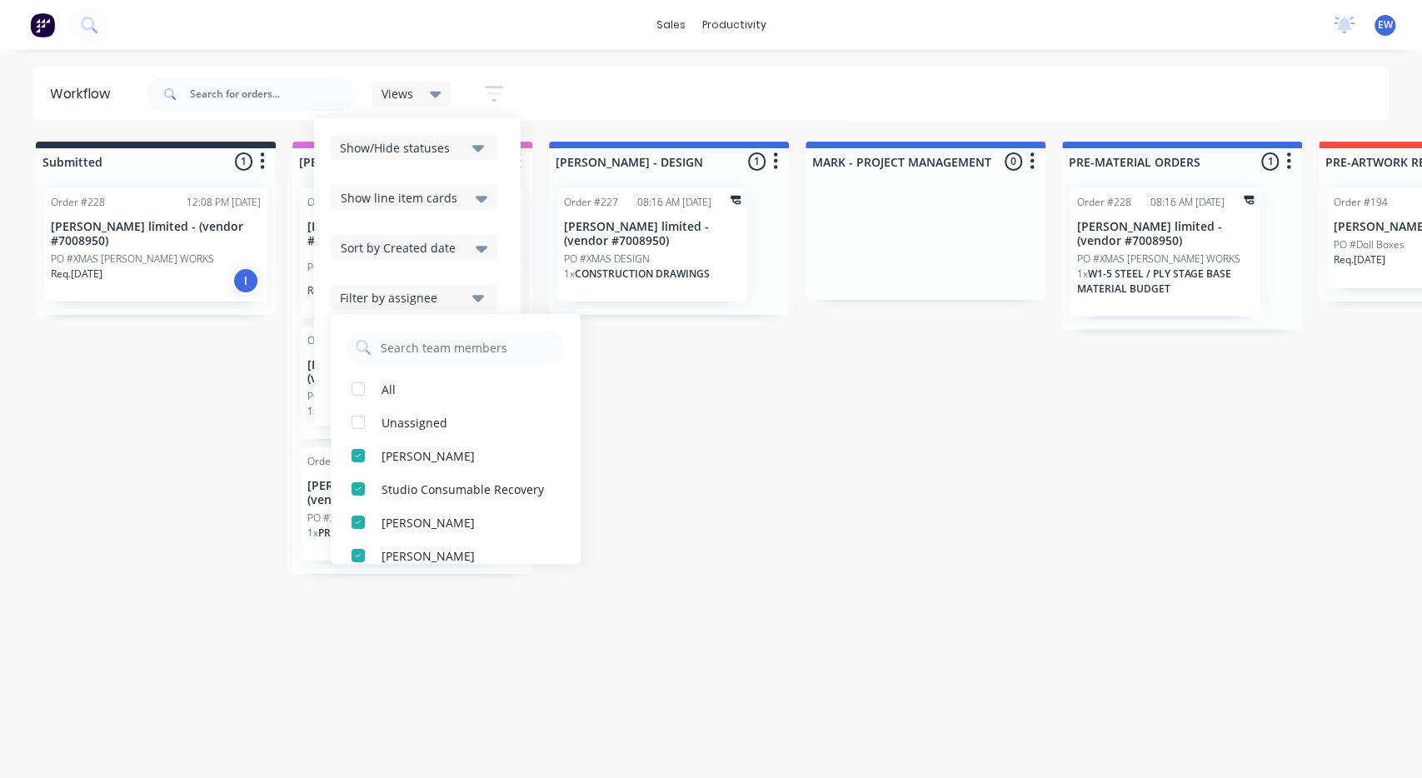
click at [358, 455] on div "button" at bounding box center [358, 455] width 33 height 33
click at [358, 472] on div "button" at bounding box center [358, 488] width 33 height 33
click at [358, 455] on div "button" at bounding box center [358, 455] width 33 height 33
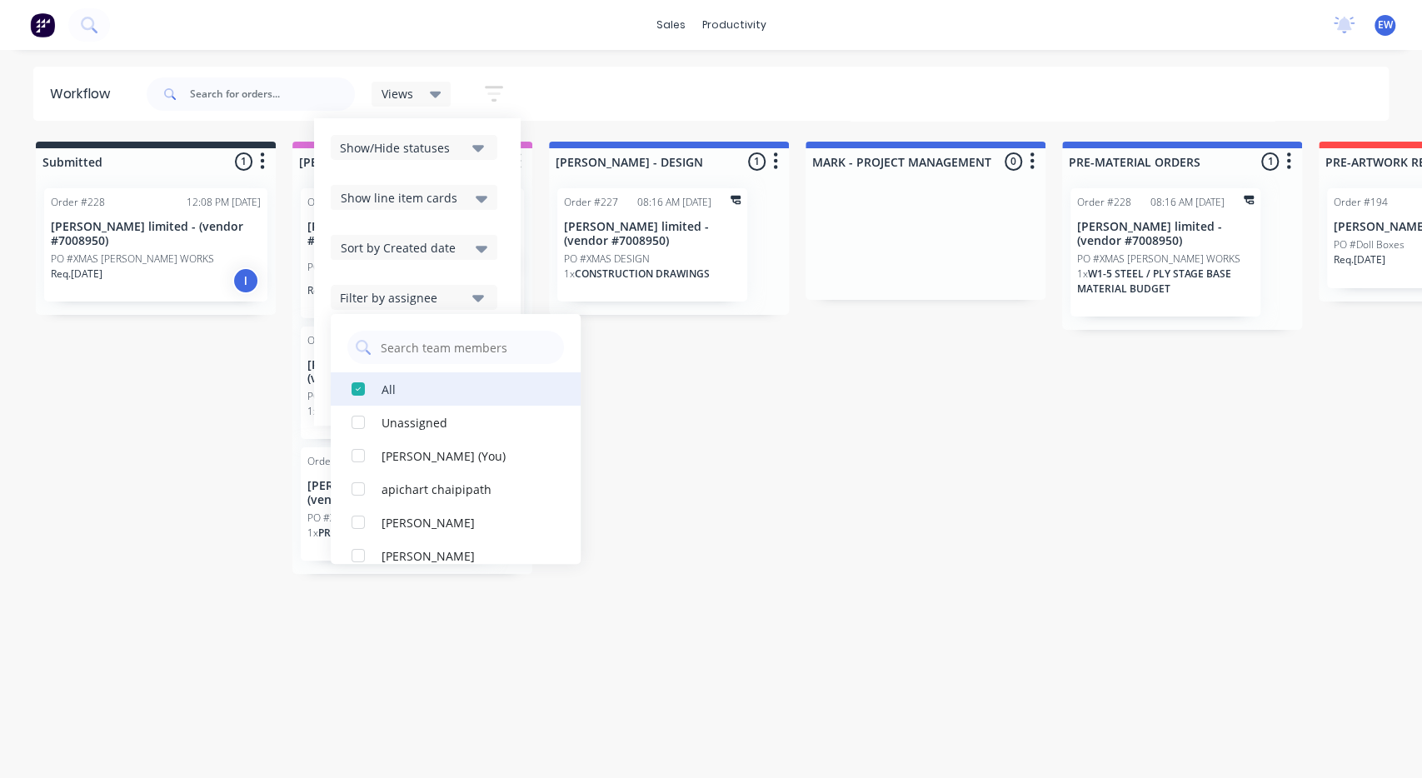
click at [358, 387] on div "button" at bounding box center [358, 388] width 33 height 33
click at [359, 386] on div "button" at bounding box center [358, 388] width 33 height 33
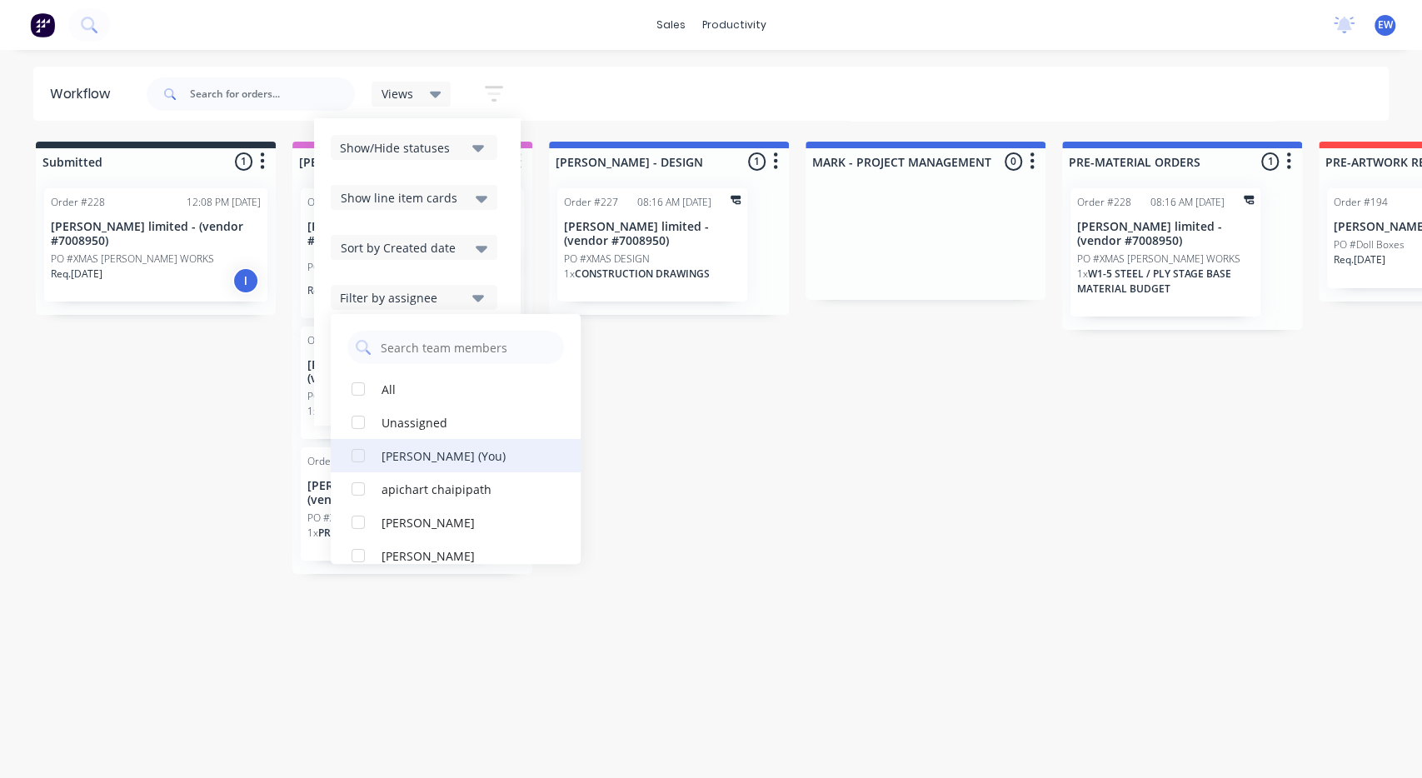
click at [358, 456] on div "button" at bounding box center [358, 455] width 33 height 33
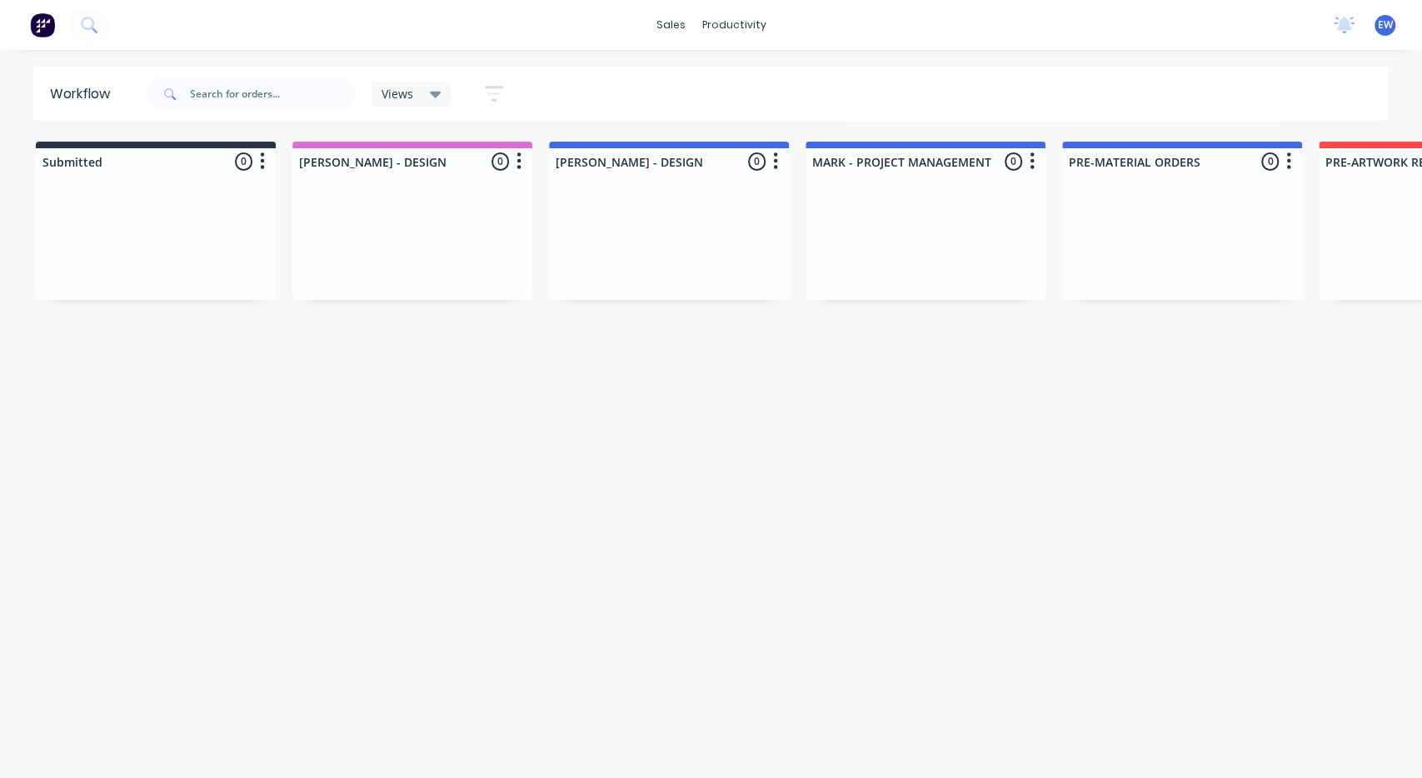
drag, startPoint x: 727, startPoint y: 411, endPoint x: 606, endPoint y: 326, distance: 147.7
drag, startPoint x: 669, startPoint y: 462, endPoint x: 669, endPoint y: 443, distance: 19.2
click at [671, 462] on div "Workflow Views Save new view None (Default) edit Show/Hide statuses Show line i…" at bounding box center [711, 406] width 1422 height 678
drag, startPoint x: 685, startPoint y: 356, endPoint x: 787, endPoint y: 342, distance: 103.4
drag, startPoint x: 657, startPoint y: 399, endPoint x: 484, endPoint y: 411, distance: 173.6
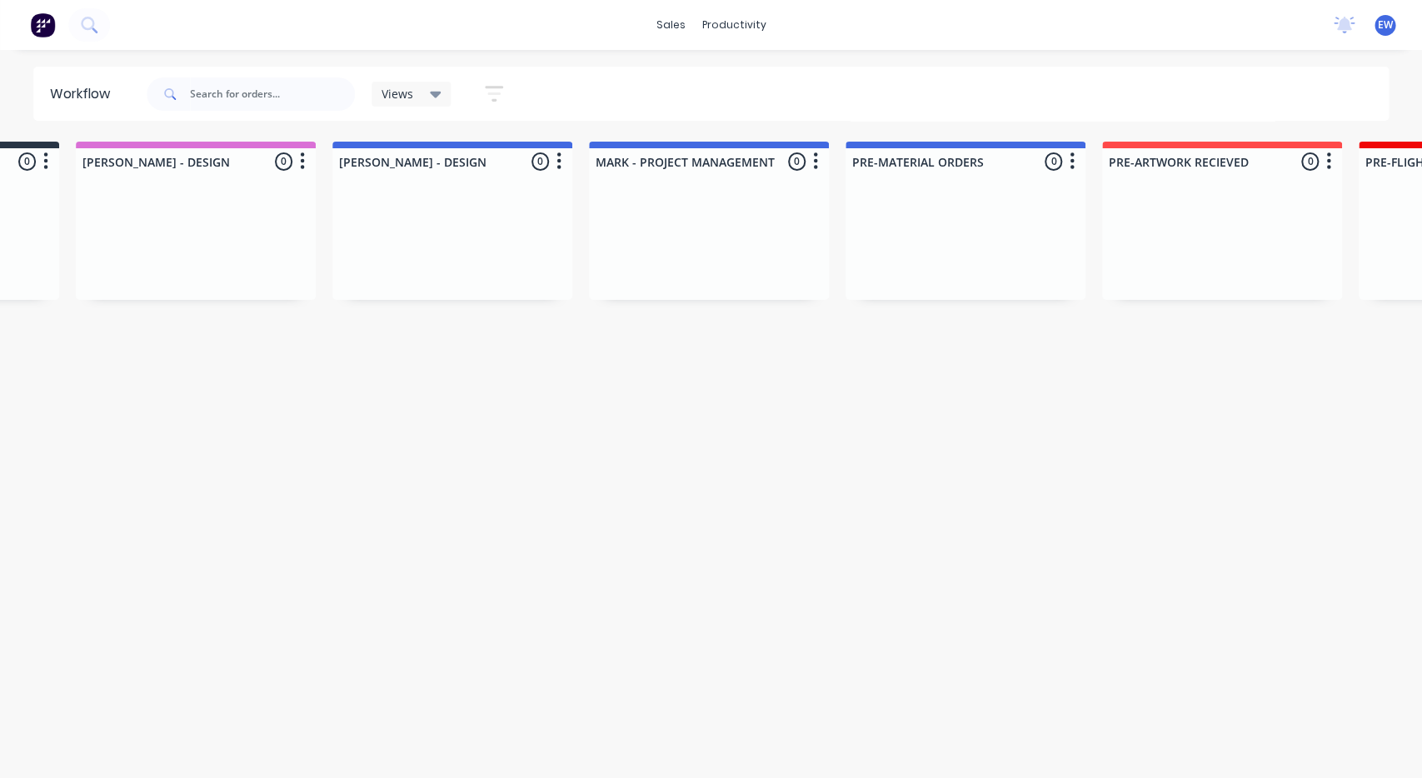
drag, startPoint x: 503, startPoint y: 468, endPoint x: 573, endPoint y: 465, distance: 70.0
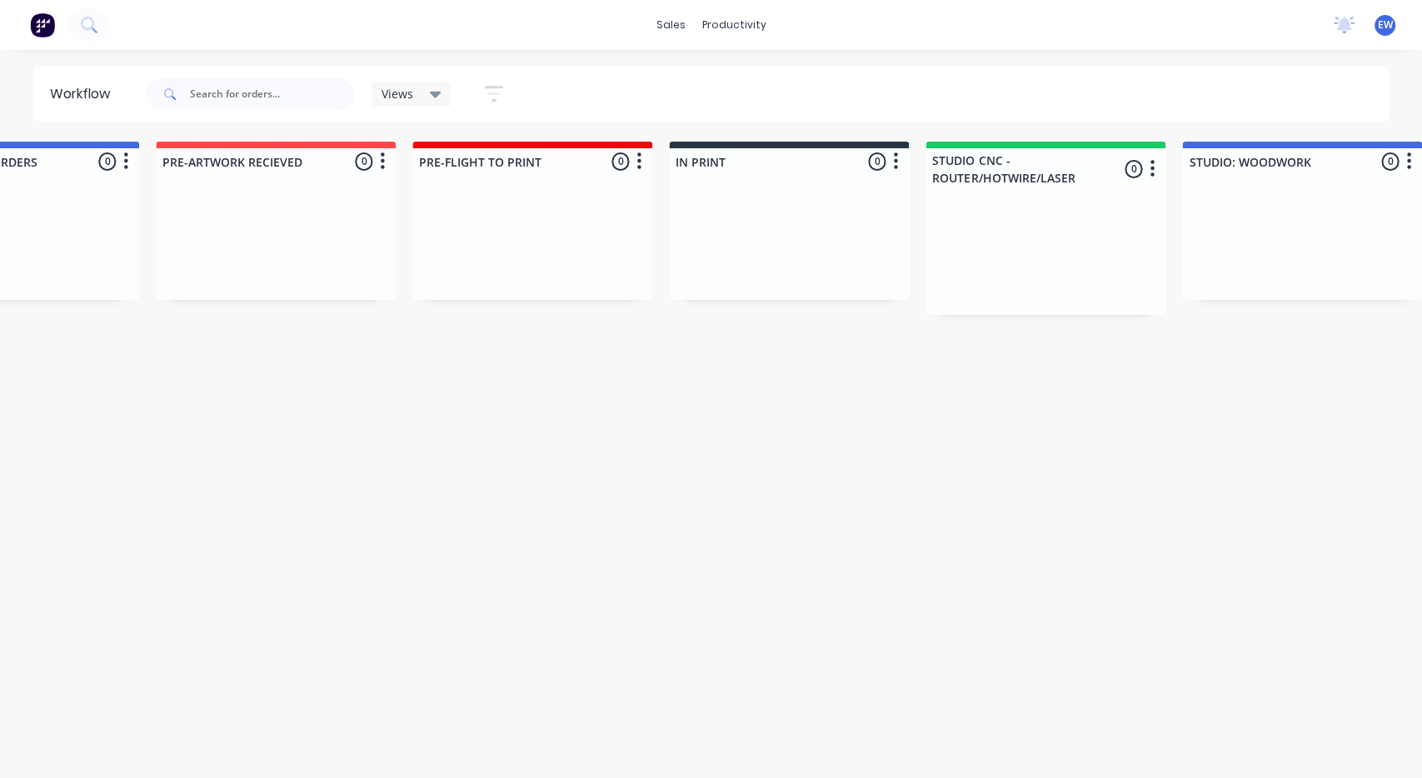
drag, startPoint x: 737, startPoint y: 448, endPoint x: 714, endPoint y: 436, distance: 26.5
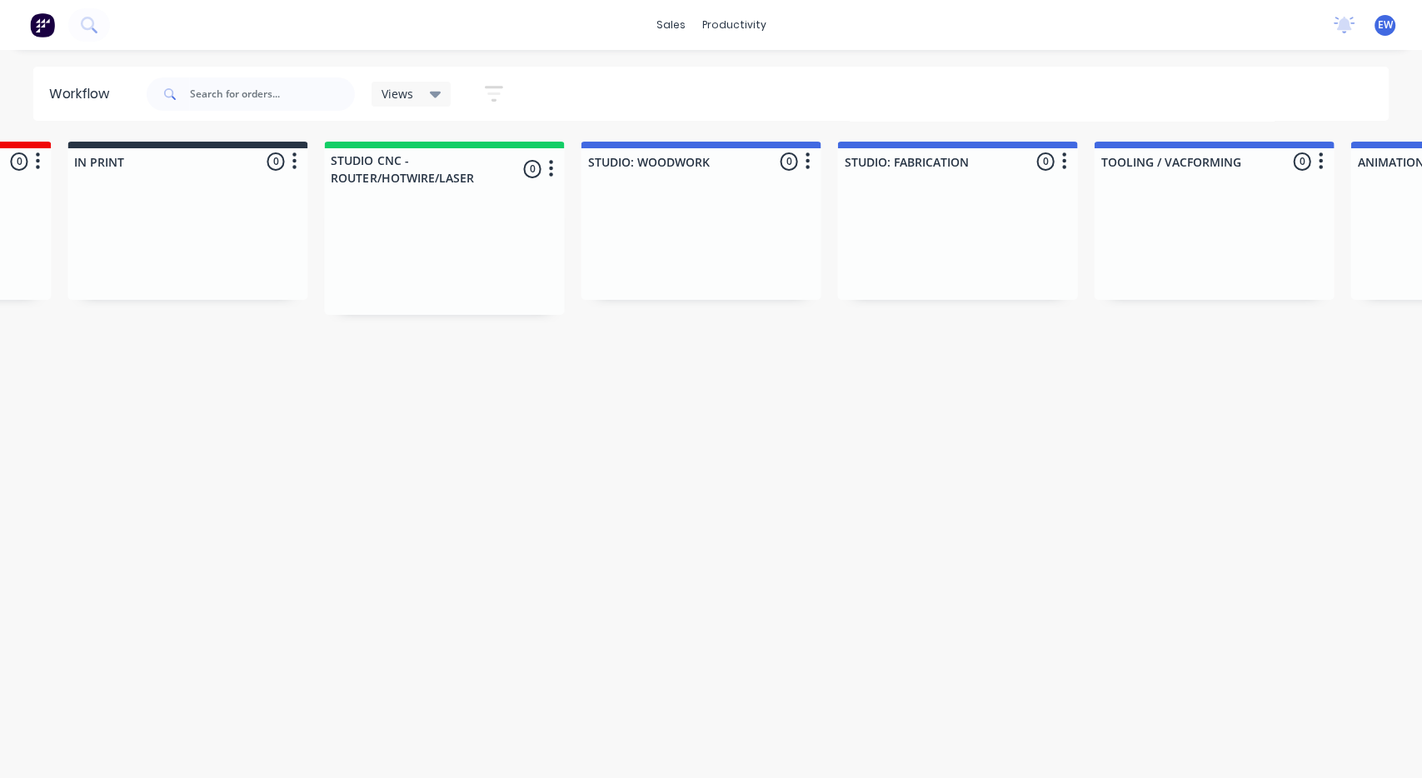
drag, startPoint x: 645, startPoint y: 428, endPoint x: 778, endPoint y: 427, distance: 133.3
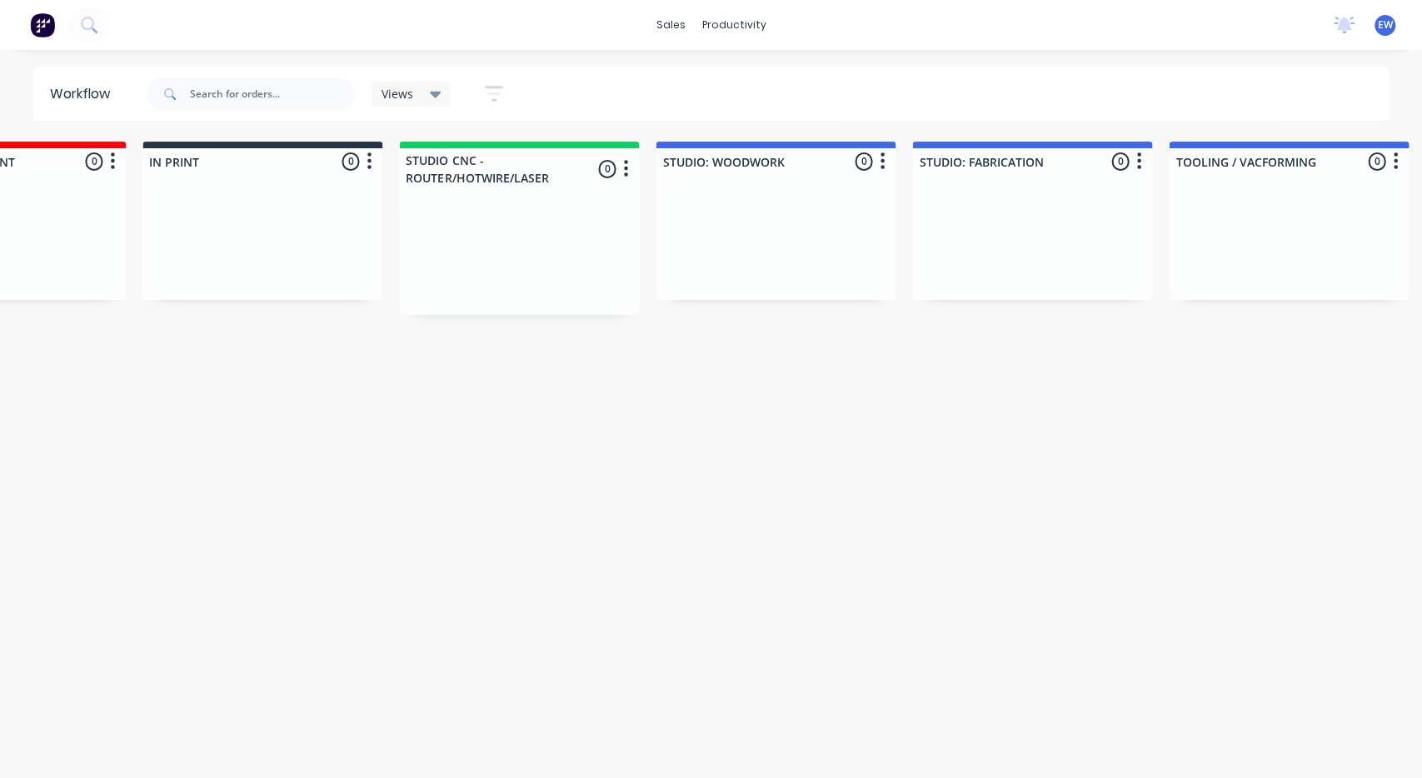
drag, startPoint x: 752, startPoint y: 429, endPoint x: 657, endPoint y: 424, distance: 95.1
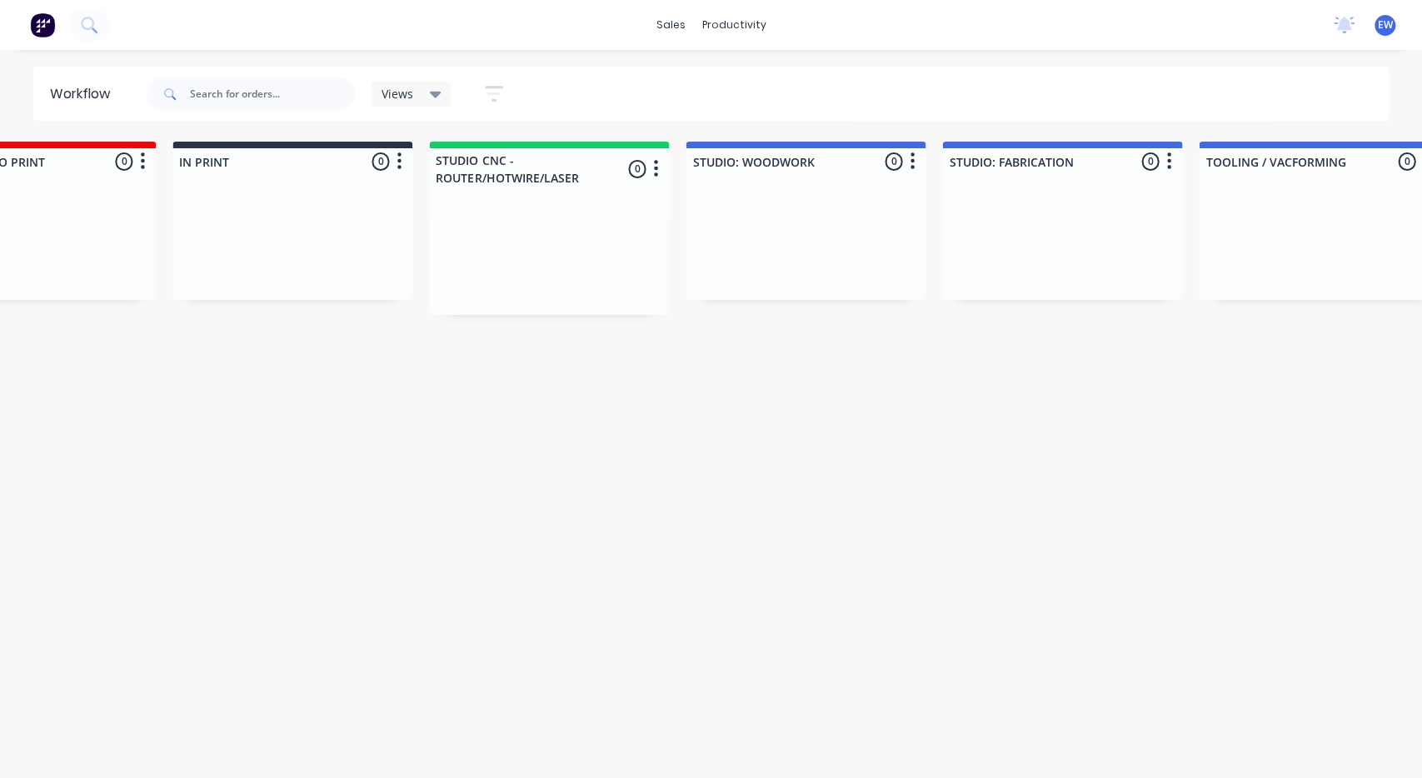
drag, startPoint x: 664, startPoint y: 424, endPoint x: 632, endPoint y: 420, distance: 31.9
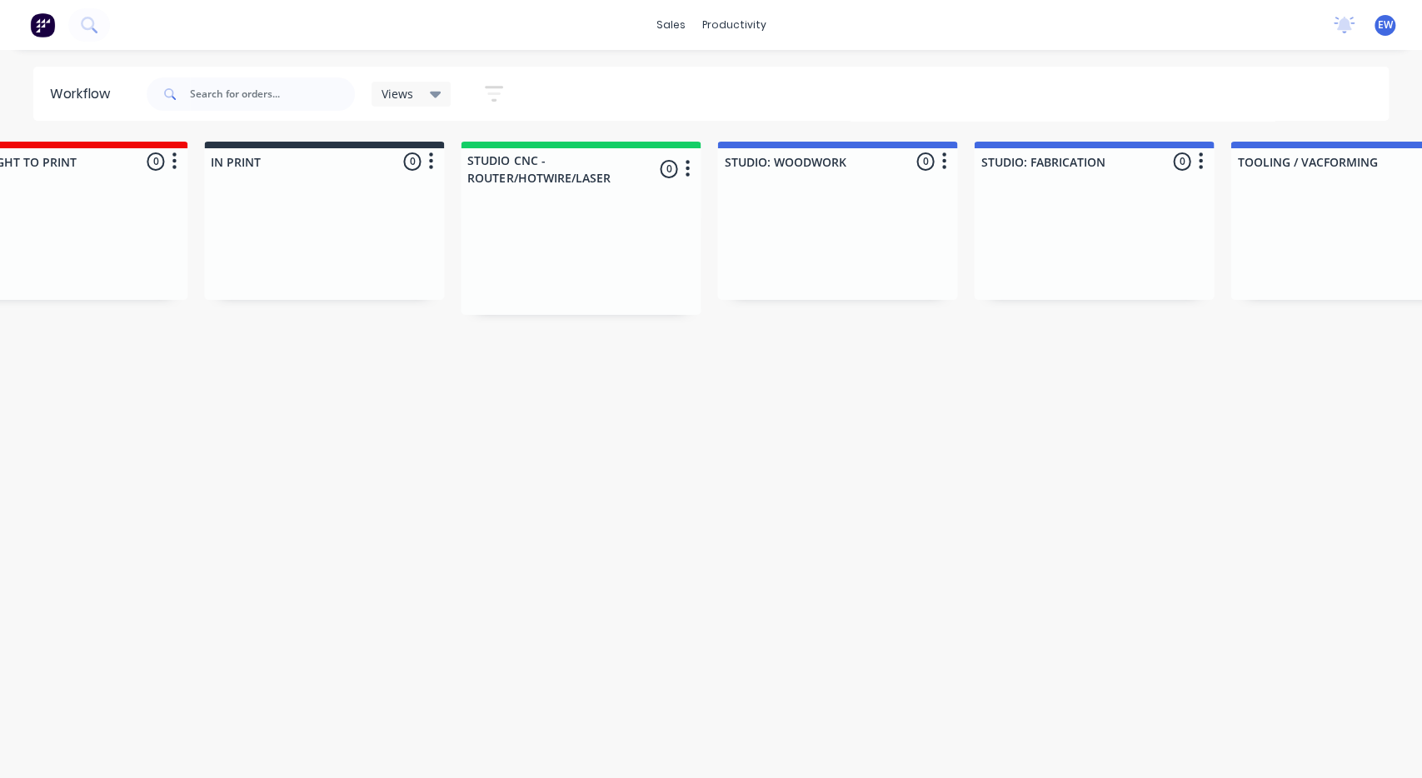
drag, startPoint x: 632, startPoint y: 420, endPoint x: 481, endPoint y: 408, distance: 152.0
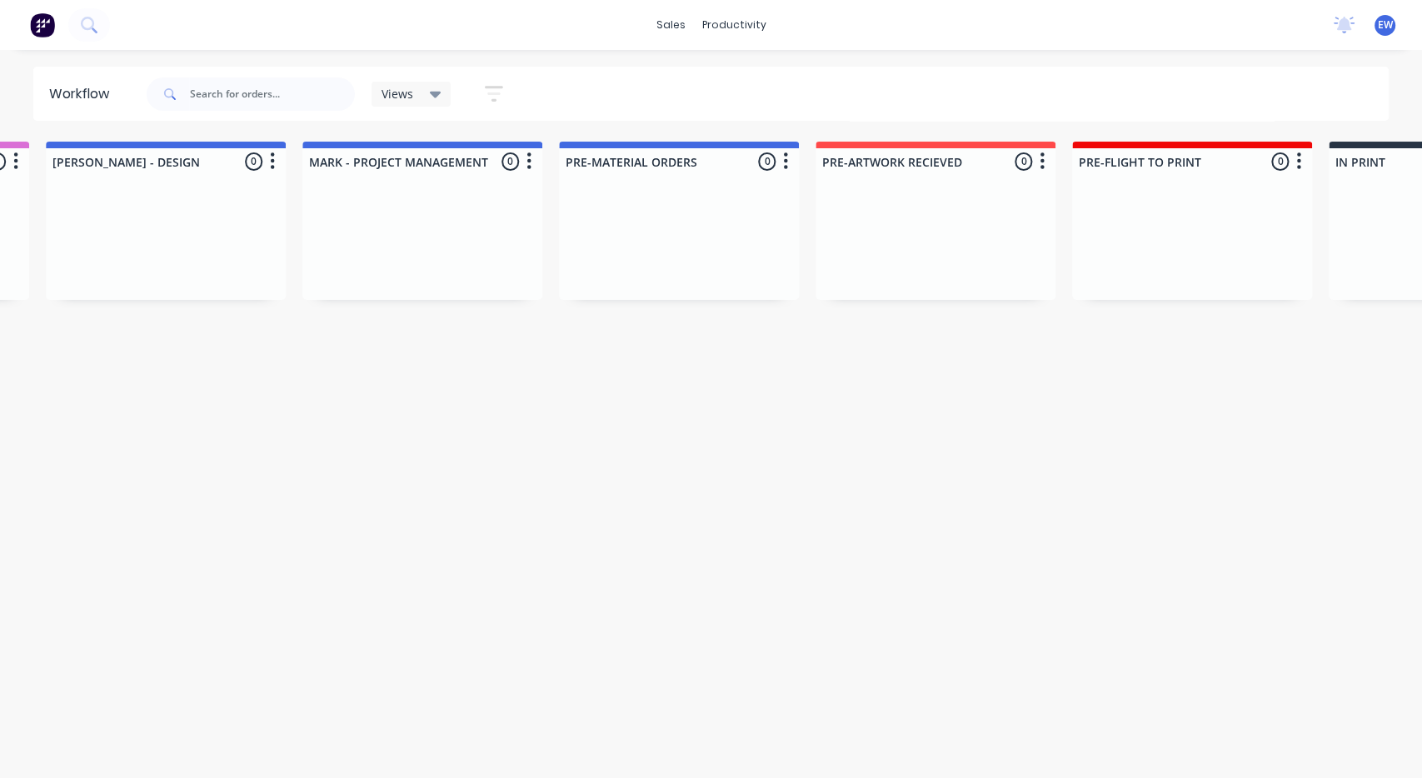
drag, startPoint x: 596, startPoint y: 410, endPoint x: 544, endPoint y: 409, distance: 52.5
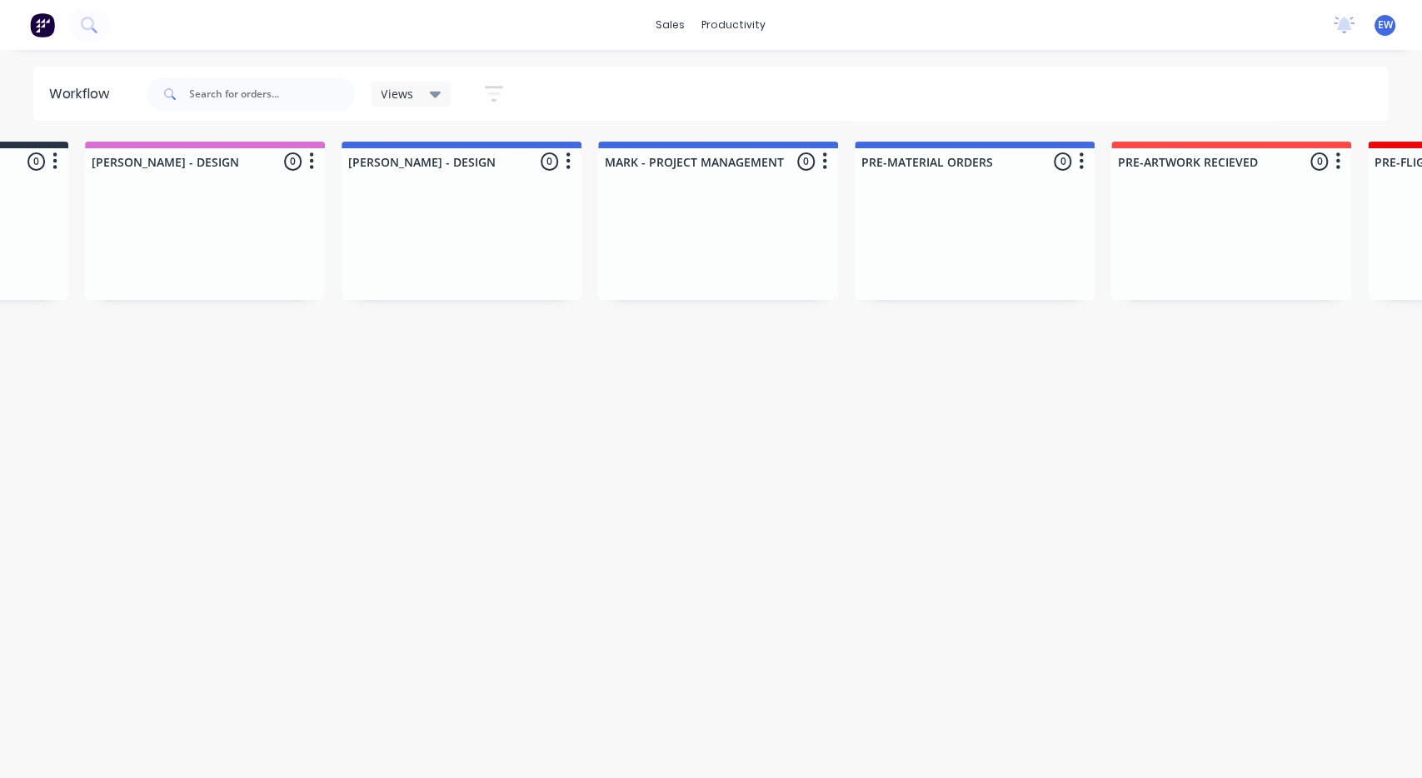
drag, startPoint x: 446, startPoint y: 399, endPoint x: 347, endPoint y: 401, distance: 98.3
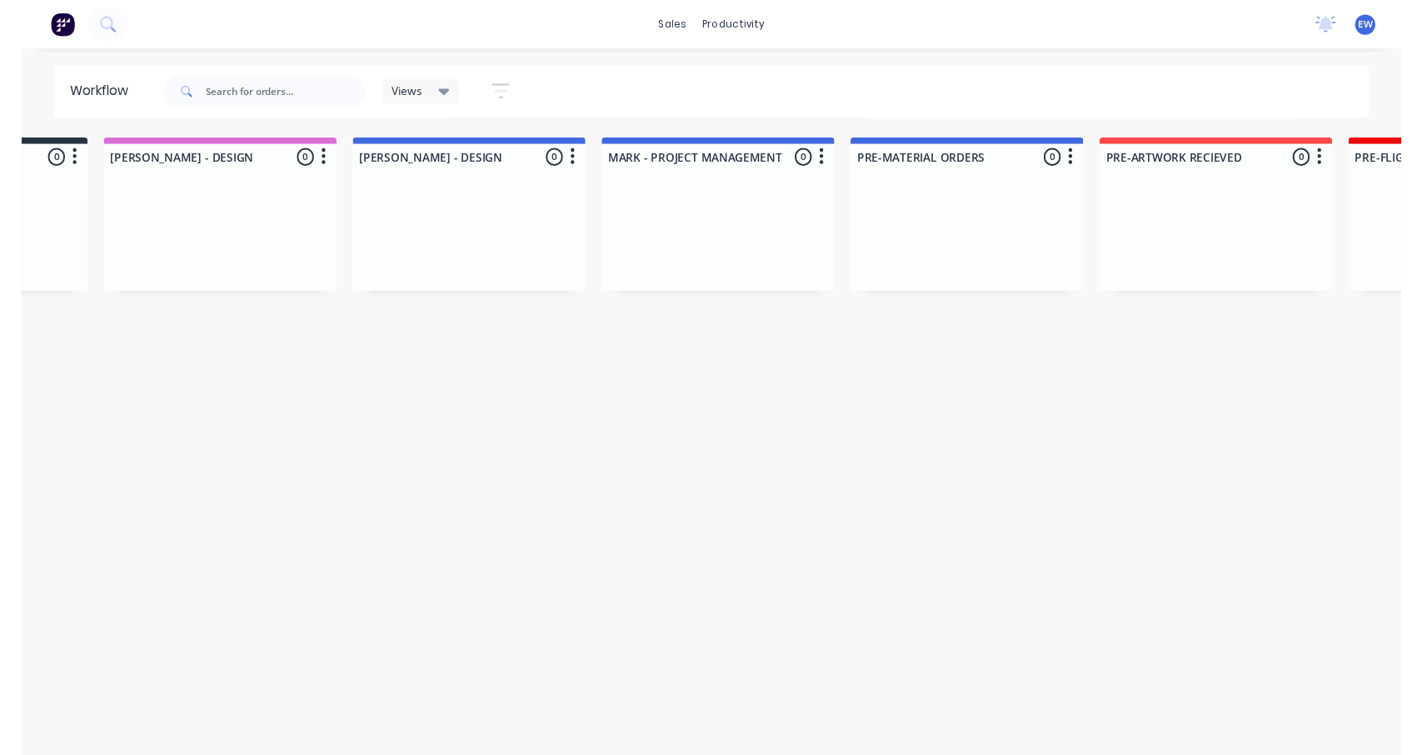
scroll to position [0, 137]
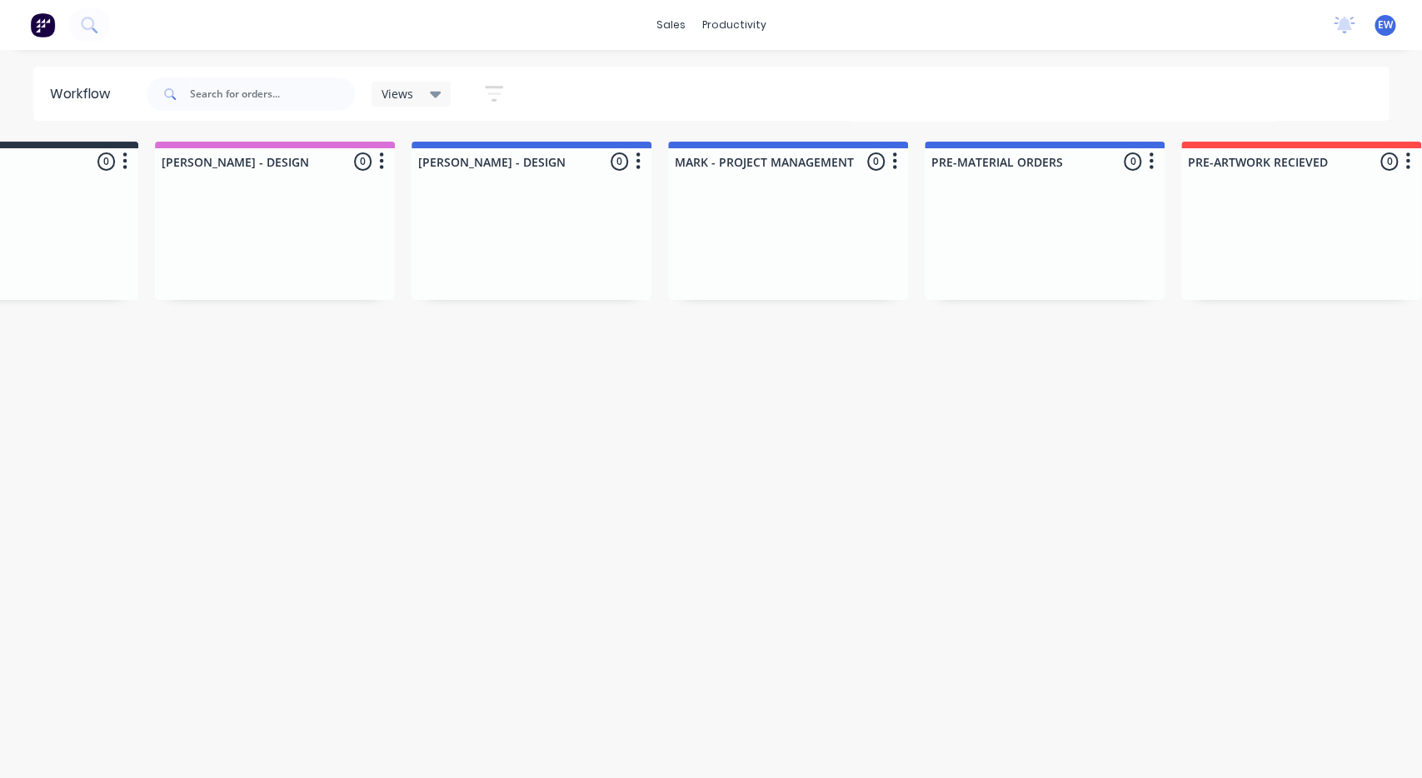
click at [386, 392] on div "Workflow Views Save new view None (Default) edit Show/Hide statuses Show line i…" at bounding box center [574, 406] width 1422 height 678
